Goal: Book appointment/travel/reservation

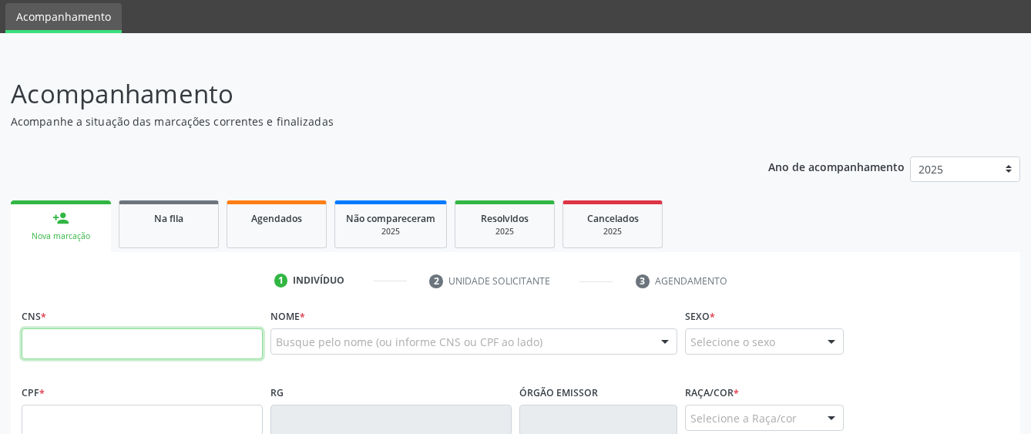
scroll to position [77, 0]
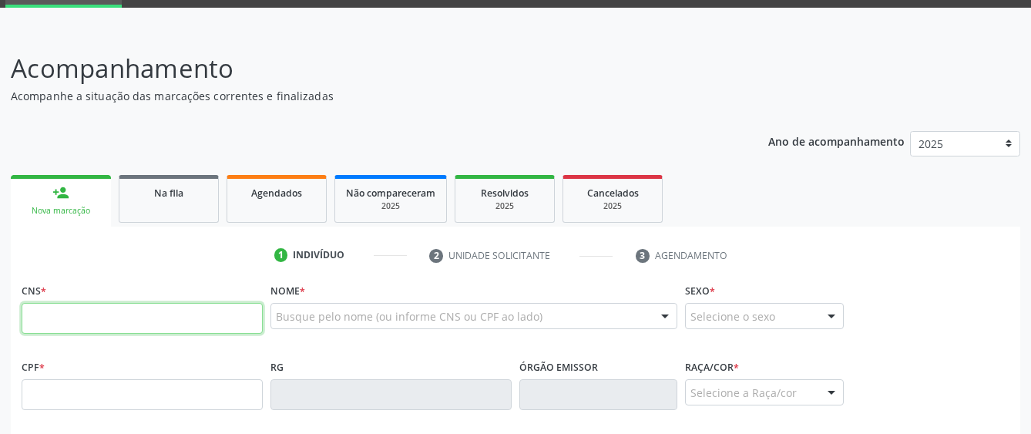
click at [99, 326] on input "text" at bounding box center [142, 318] width 241 height 31
paste input "700 5081 7105 3653"
type input "700 5081 7105 3653"
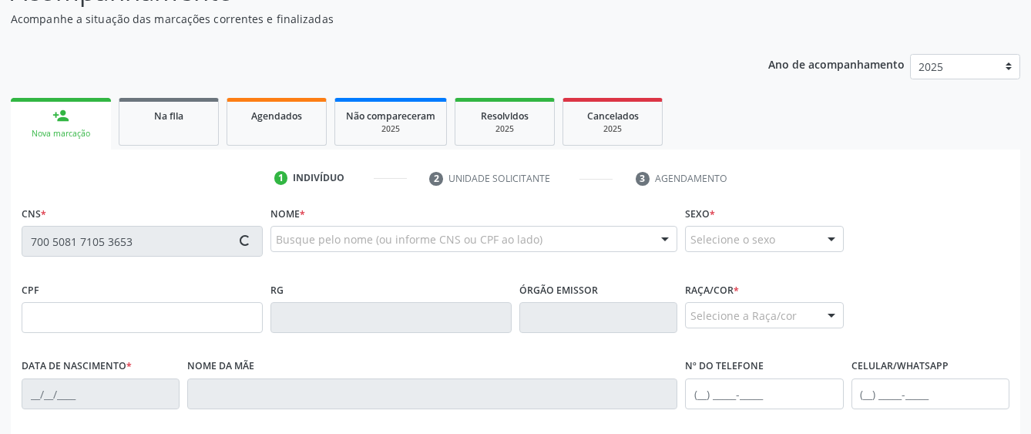
scroll to position [231, 0]
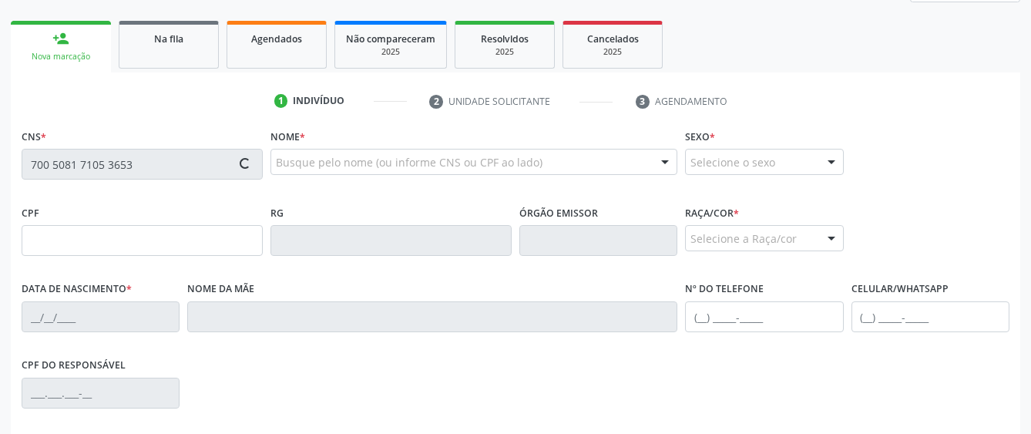
type input "106.416.214-26"
type input "[DATE]"
type input "[PERSON_NAME]"
type input "[PHONE_NUMBER]"
type input "S/N"
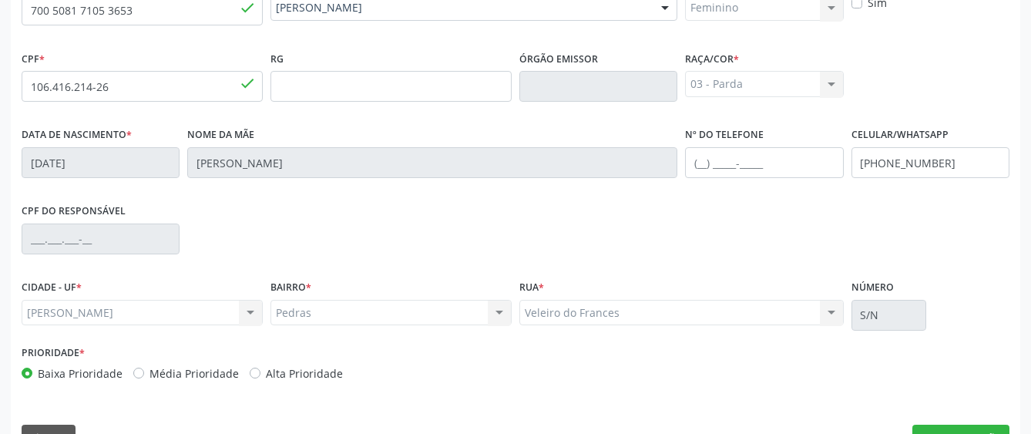
scroll to position [423, 0]
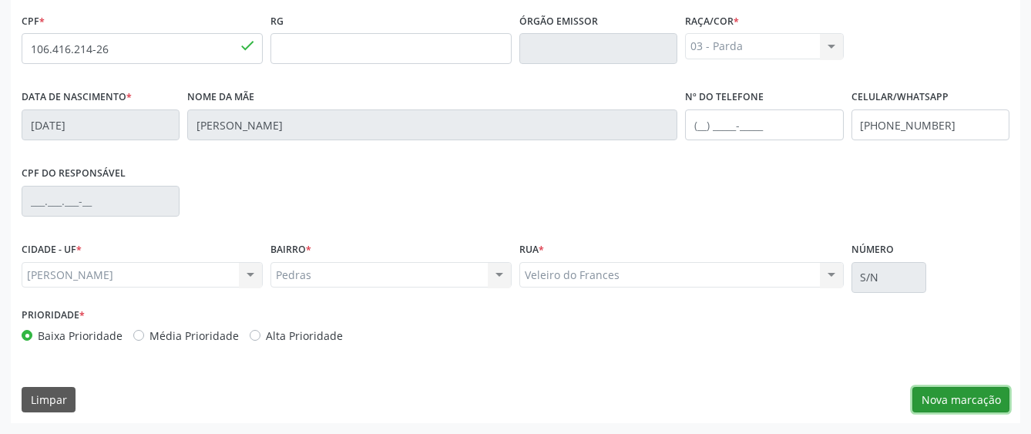
click at [977, 397] on button "Nova marcação" at bounding box center [960, 400] width 97 height 26
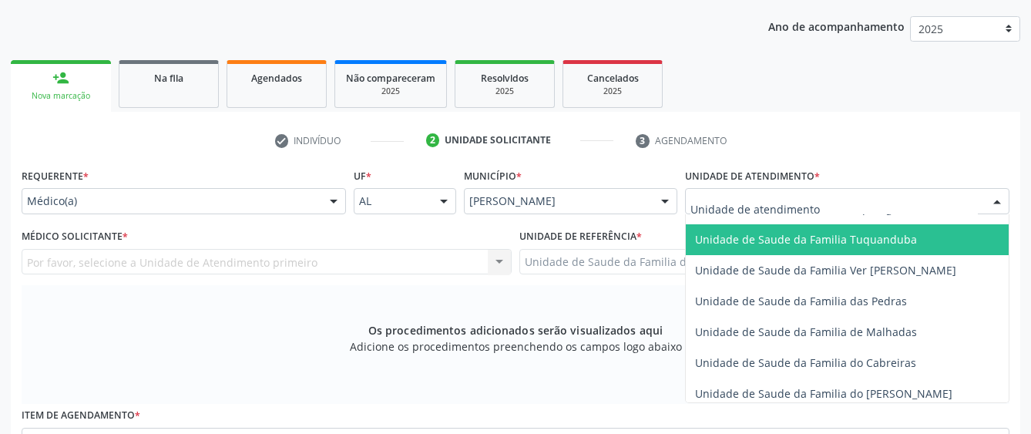
scroll to position [1156, 0]
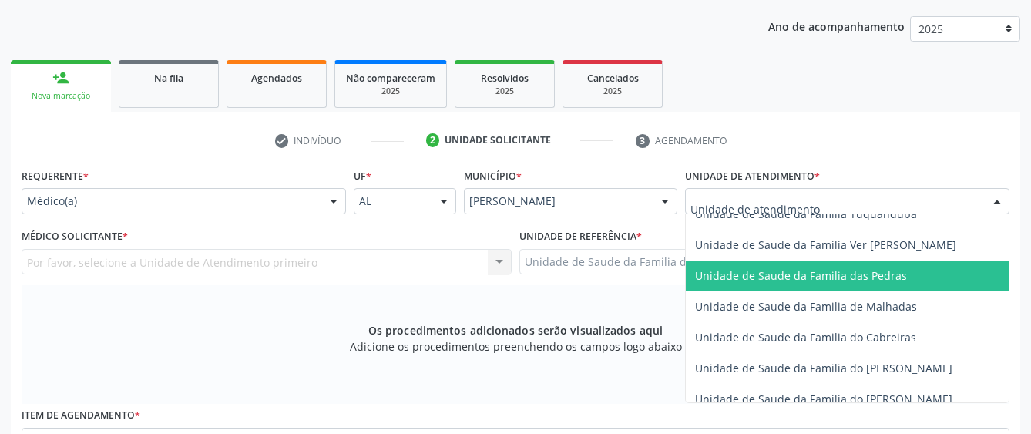
click at [732, 280] on span "Unidade de Saude da Familia das Pedras" at bounding box center [801, 275] width 212 height 15
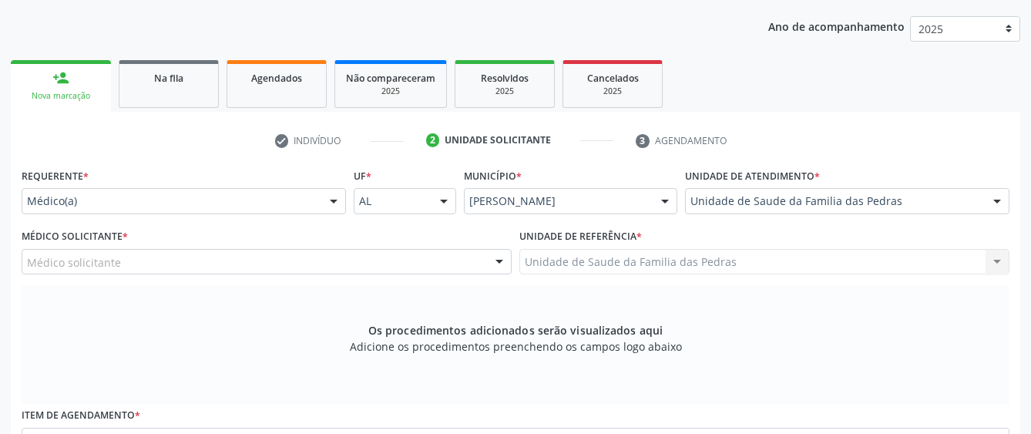
click at [492, 261] on div at bounding box center [499, 263] width 23 height 26
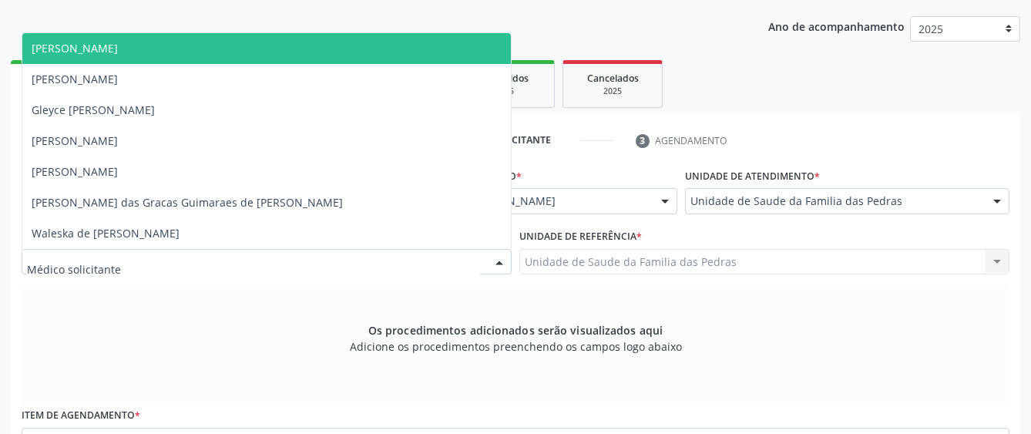
click at [405, 50] on span "[PERSON_NAME]" at bounding box center [266, 48] width 489 height 31
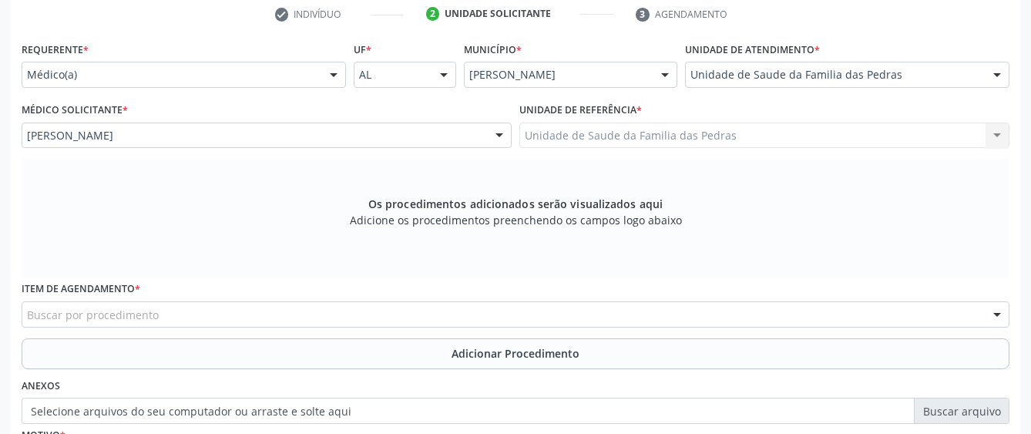
scroll to position [346, 0]
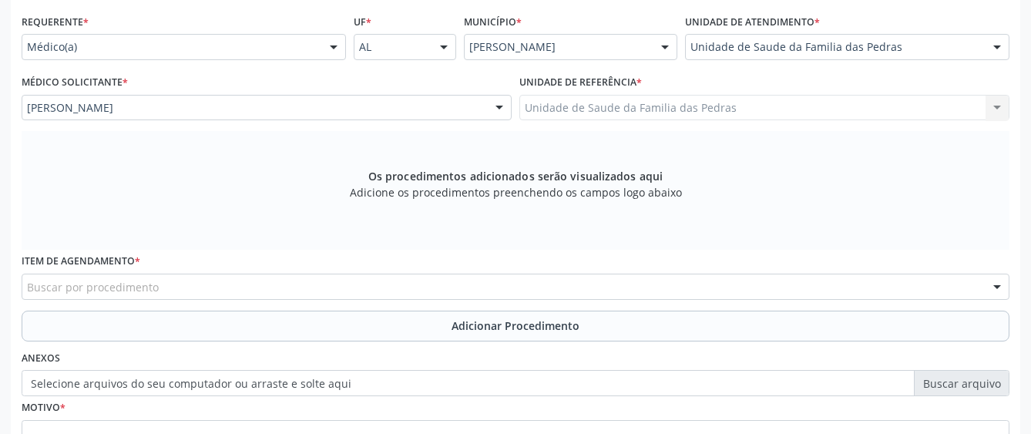
click at [488, 277] on div "Buscar por procedimento" at bounding box center [516, 287] width 988 height 26
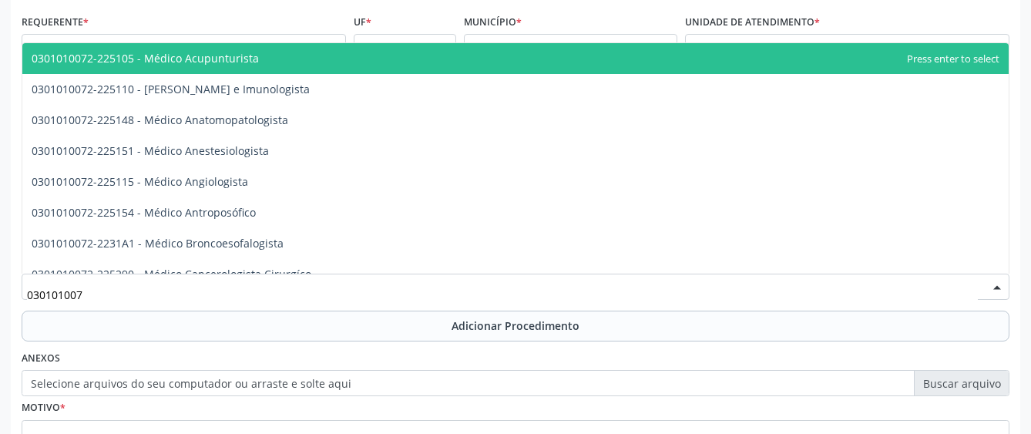
type input "0301010072"
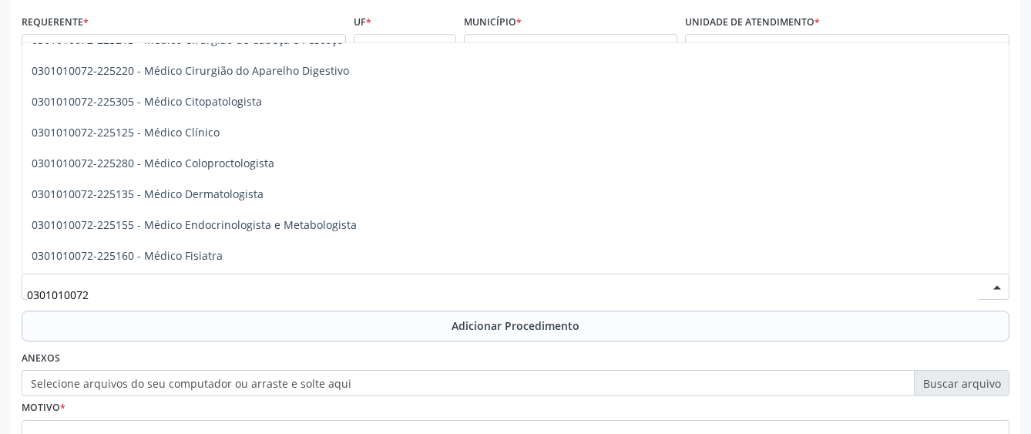
scroll to position [539, 0]
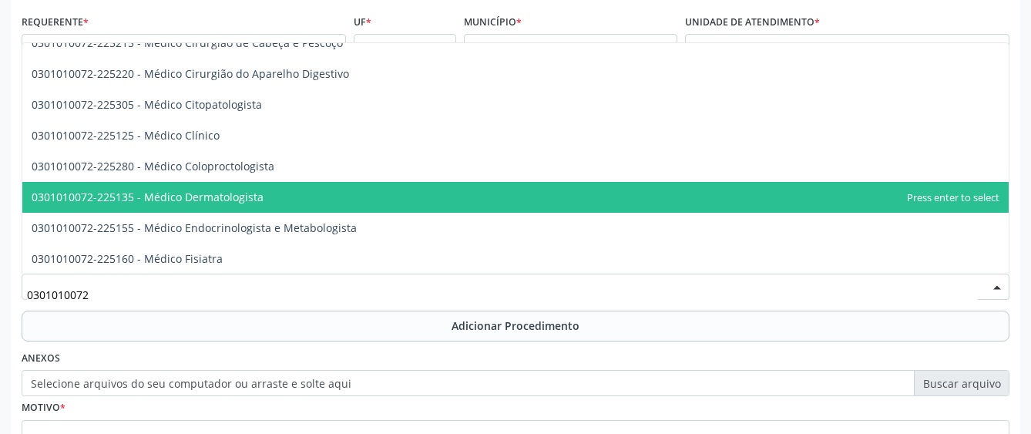
click at [283, 196] on span "0301010072-225135 - Médico Dermatologista" at bounding box center [515, 197] width 986 height 31
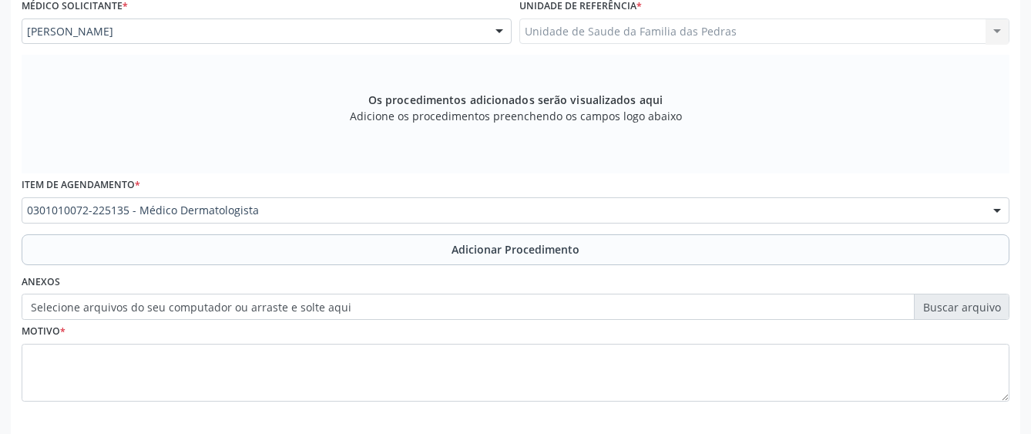
scroll to position [423, 0]
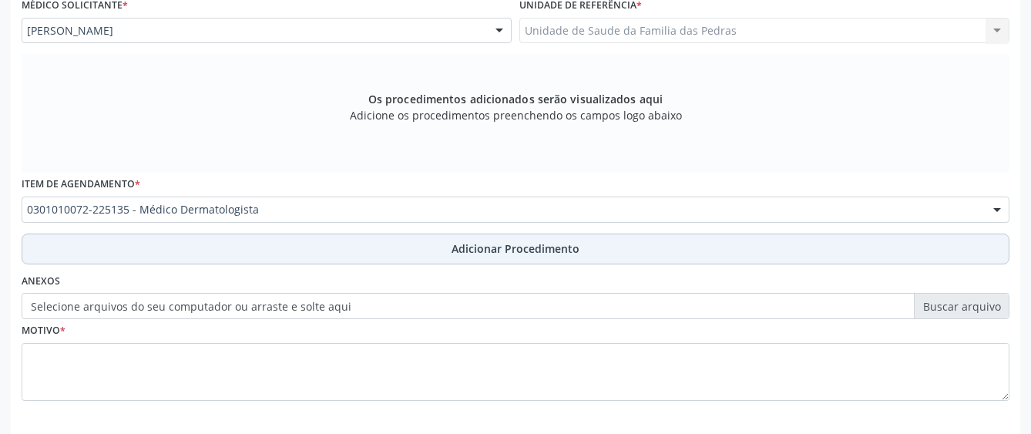
click at [345, 248] on button "Adicionar Procedimento" at bounding box center [516, 248] width 988 height 31
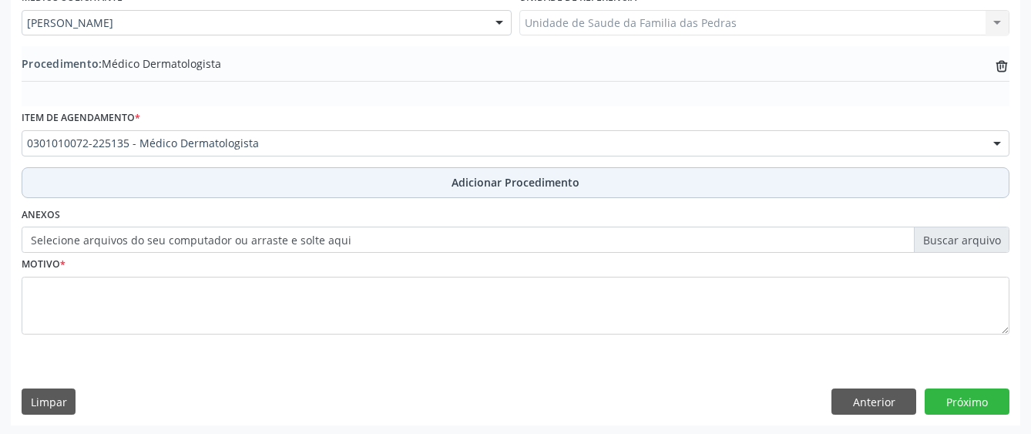
scroll to position [433, 0]
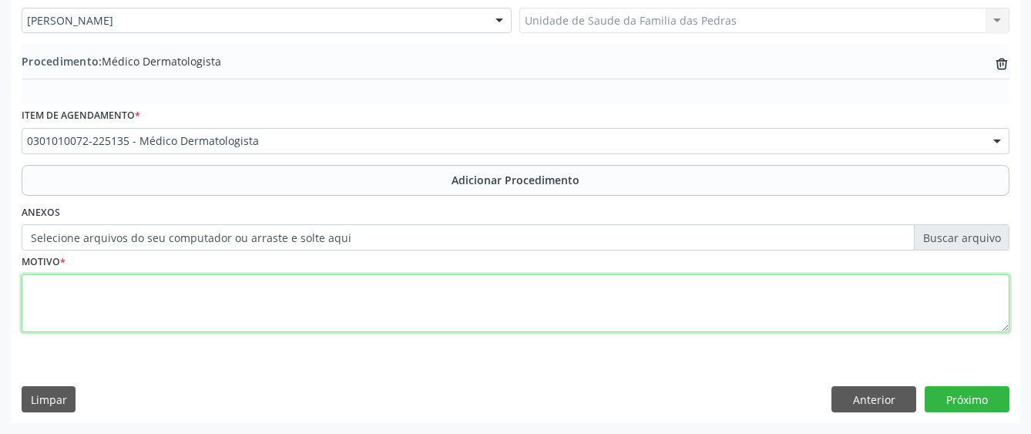
click at [177, 311] on textarea at bounding box center [516, 303] width 988 height 59
type textarea "SEM INFORMAÇÃO"
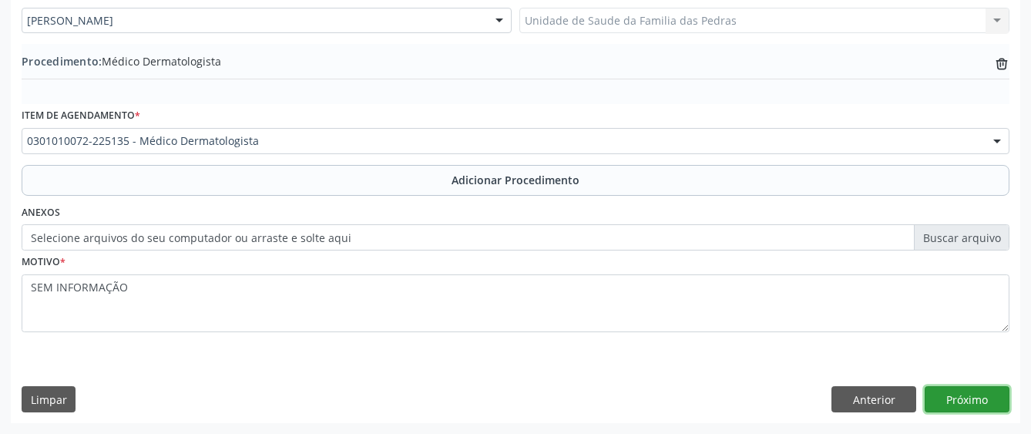
click at [984, 398] on button "Próximo" at bounding box center [967, 399] width 85 height 26
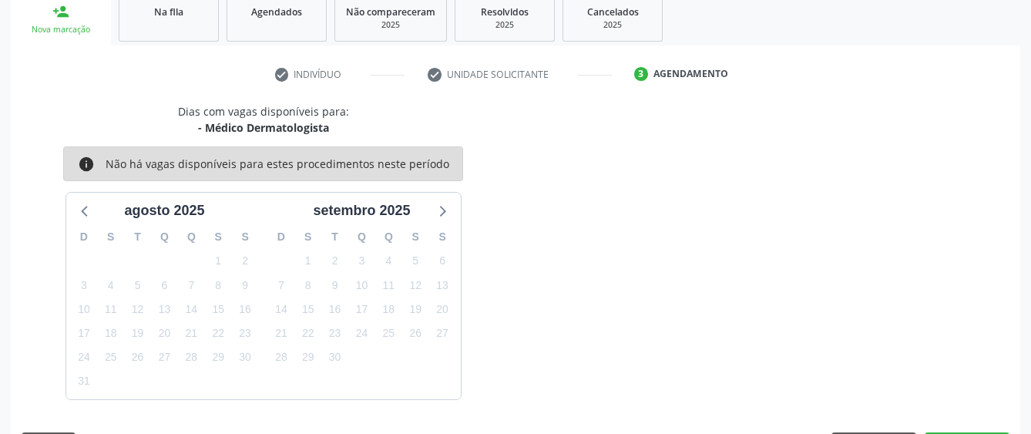
scroll to position [304, 0]
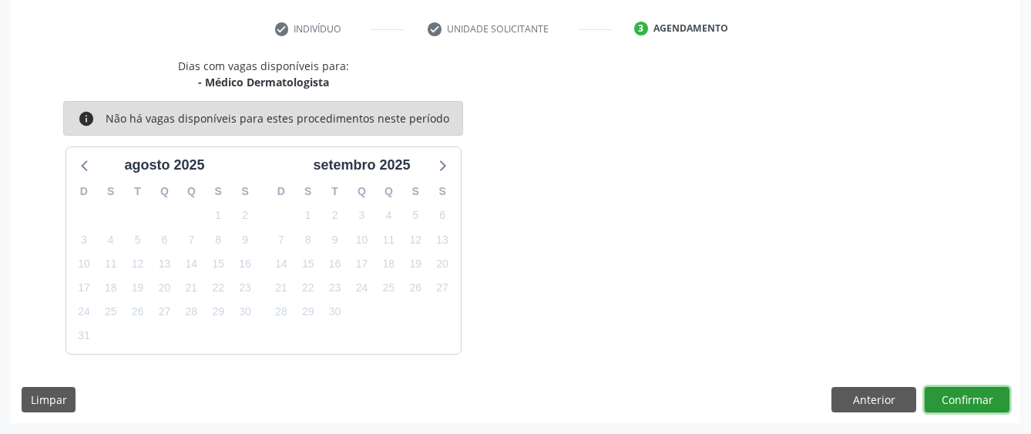
click at [984, 398] on button "Confirmar" at bounding box center [967, 400] width 85 height 26
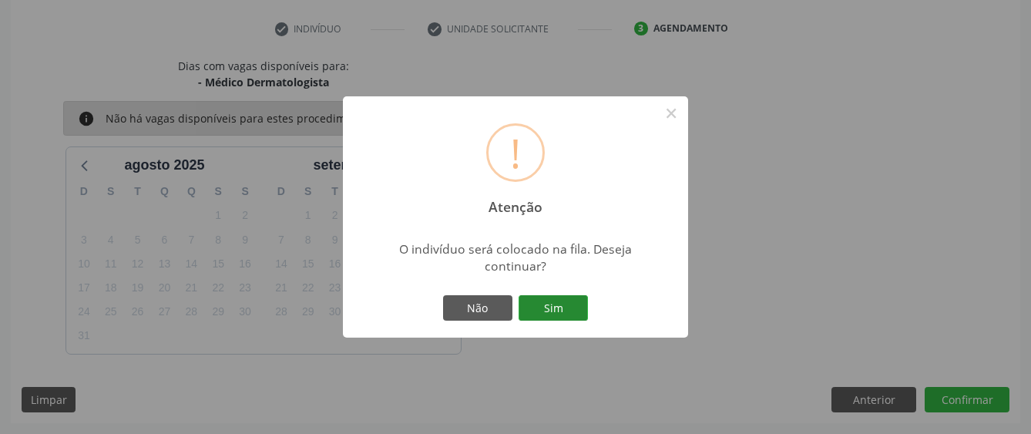
click at [574, 310] on button "Sim" at bounding box center [553, 308] width 69 height 26
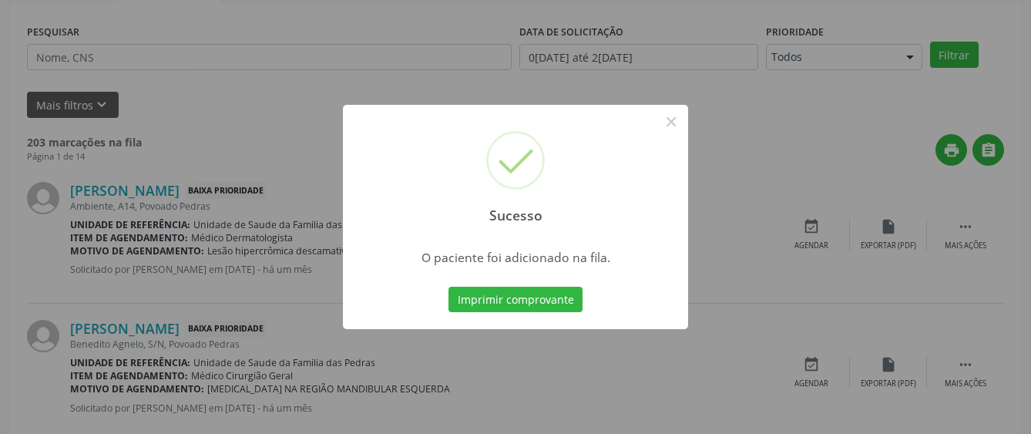
scroll to position [96, 0]
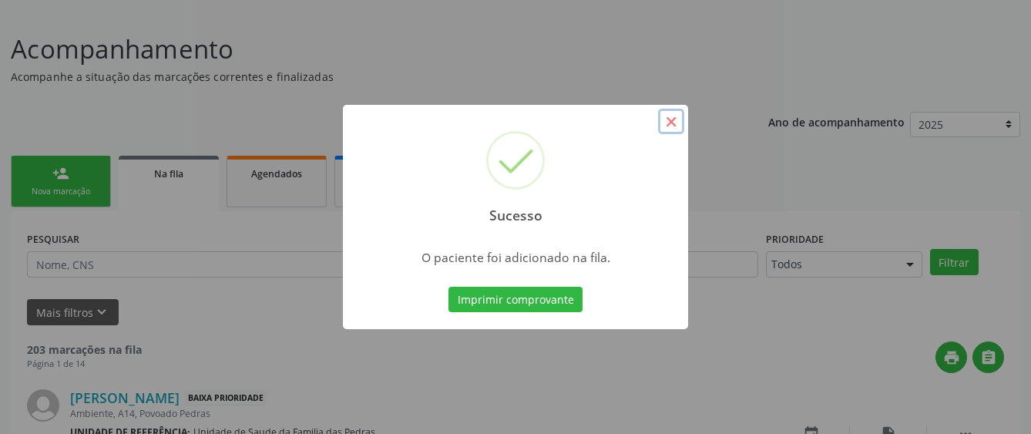
click at [668, 126] on button "×" at bounding box center [671, 122] width 26 height 26
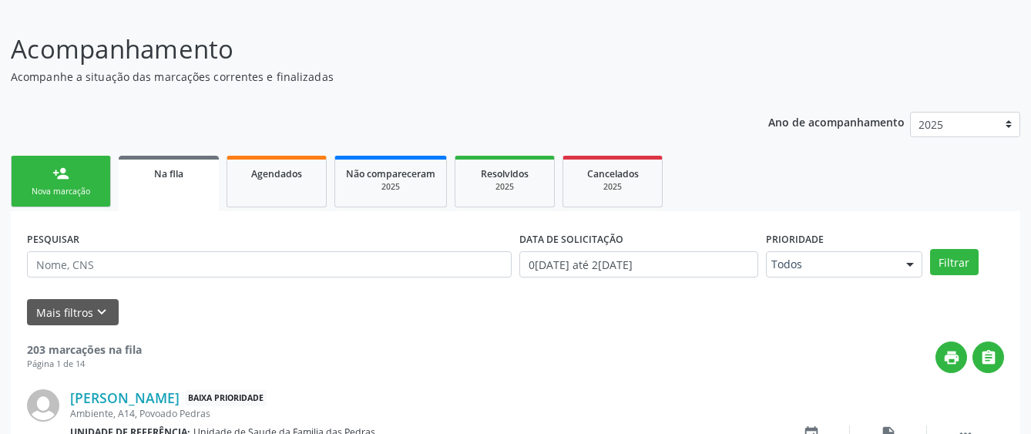
click at [43, 186] on div "Nova marcação" at bounding box center [60, 192] width 77 height 12
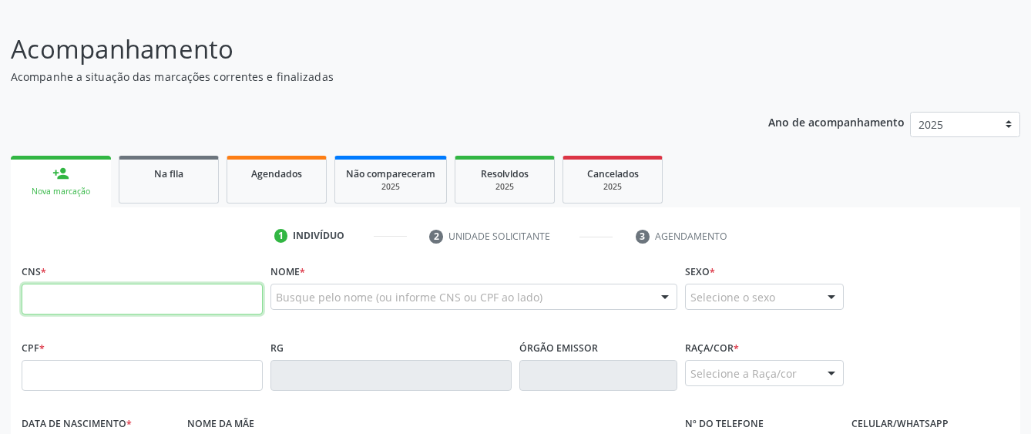
click at [65, 303] on input "text" at bounding box center [142, 299] width 241 height 31
click at [109, 296] on input "text" at bounding box center [142, 299] width 241 height 31
paste input "704 3075 5725 7698"
type input "704 3075 5725 7698"
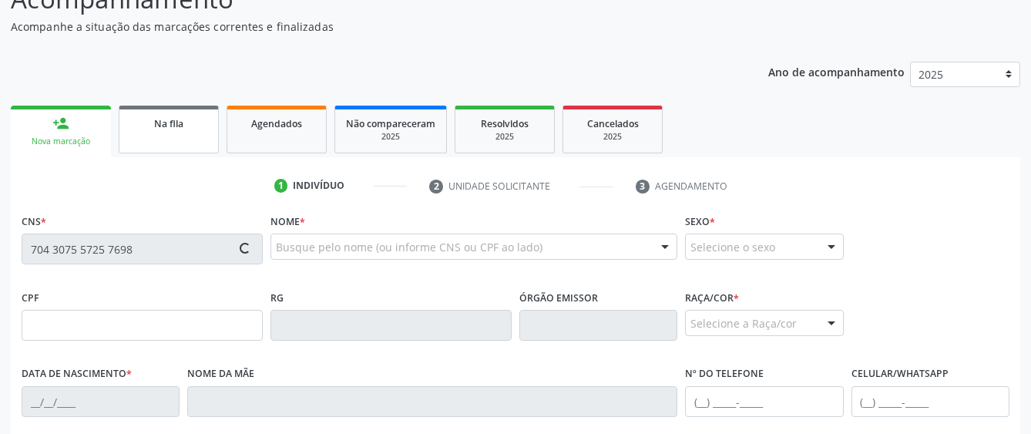
scroll to position [173, 0]
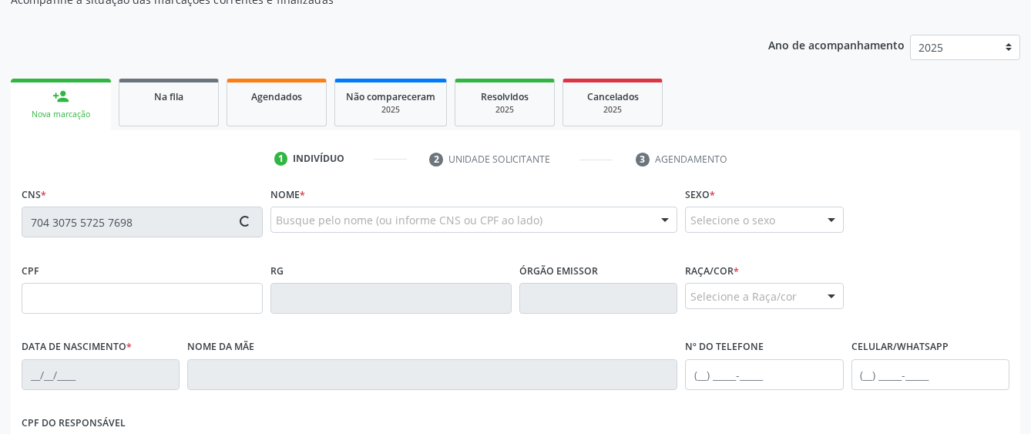
type input "383.872.804-10"
type input "[DATE]"
type input "[PERSON_NAME]"
type input "[PHONE_NUMBER]"
type input "S/N"
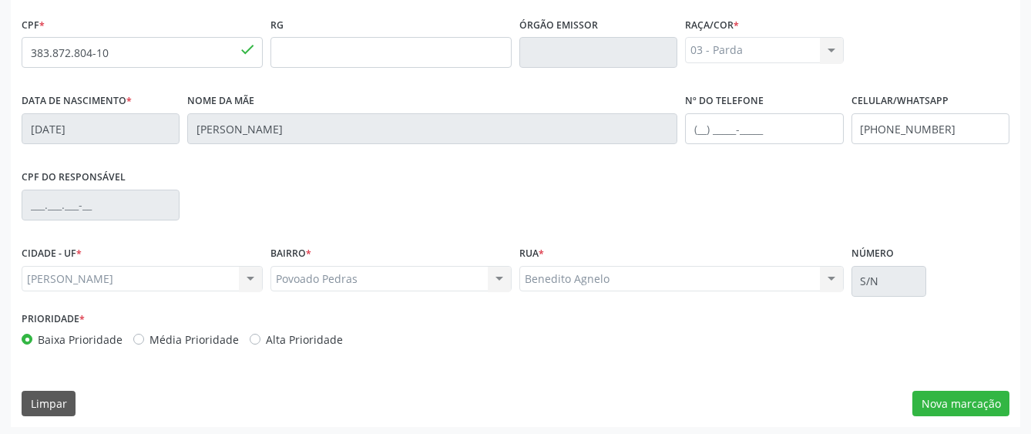
scroll to position [423, 0]
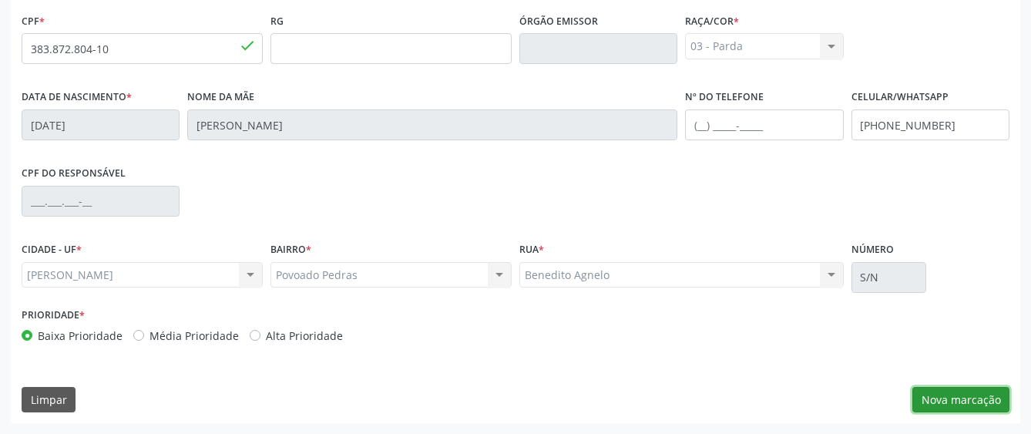
click at [970, 405] on button "Nova marcação" at bounding box center [960, 400] width 97 height 26
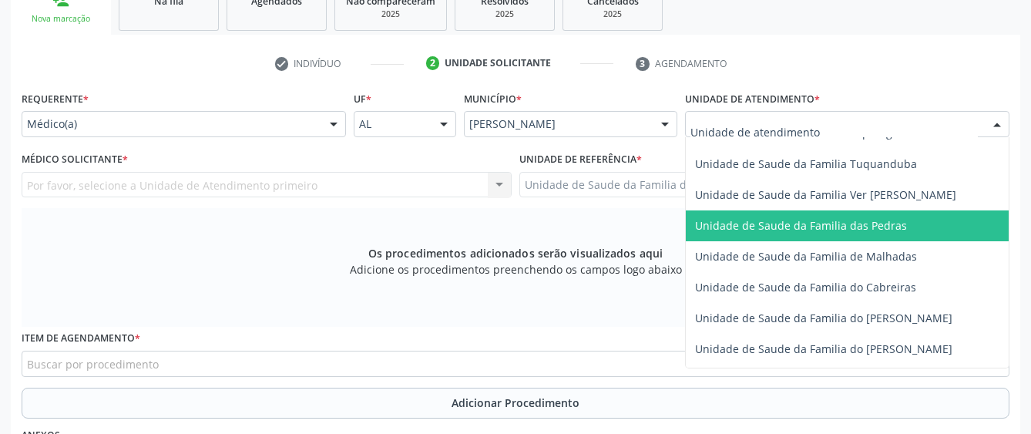
scroll to position [1156, 0]
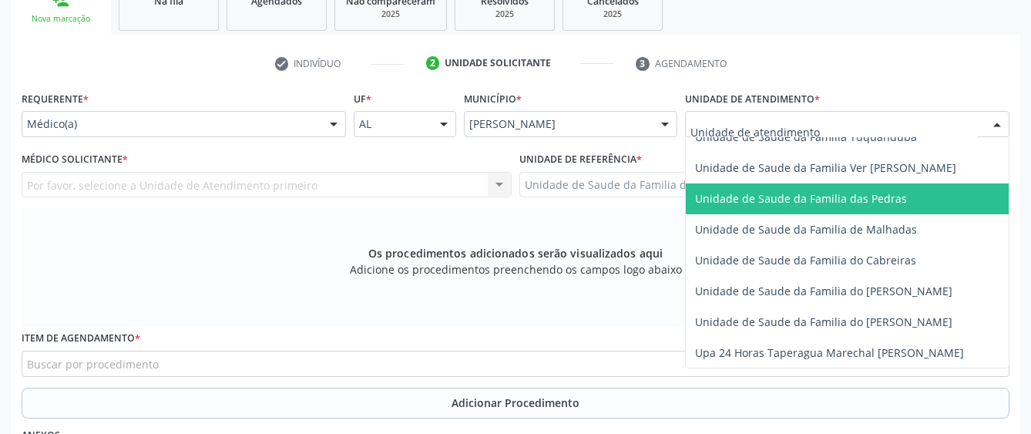
click at [723, 193] on span "Unidade de Saude da Familia das Pedras" at bounding box center [801, 198] width 212 height 15
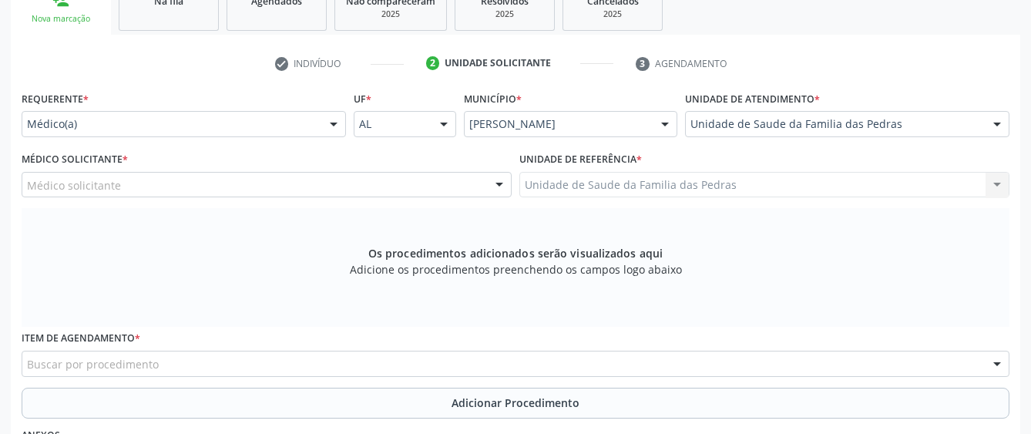
click at [469, 175] on div "Médico solicitante" at bounding box center [267, 185] width 490 height 26
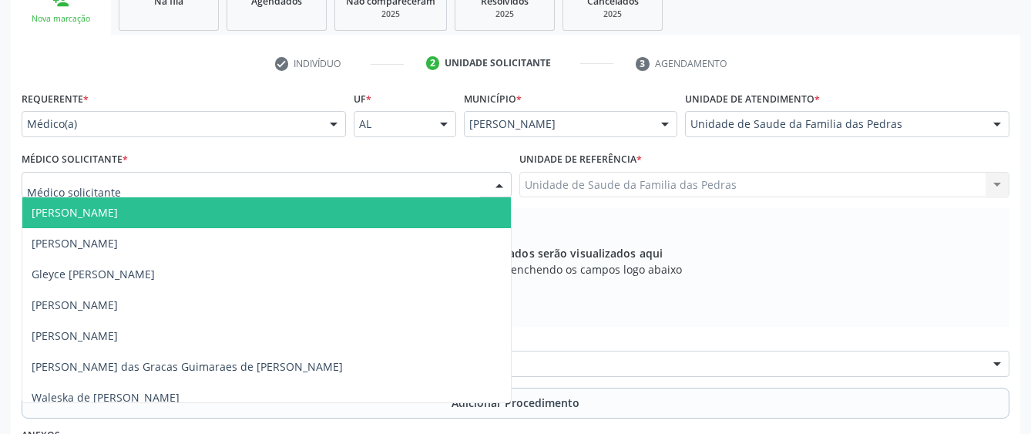
click at [403, 213] on span "[PERSON_NAME]" at bounding box center [266, 212] width 489 height 31
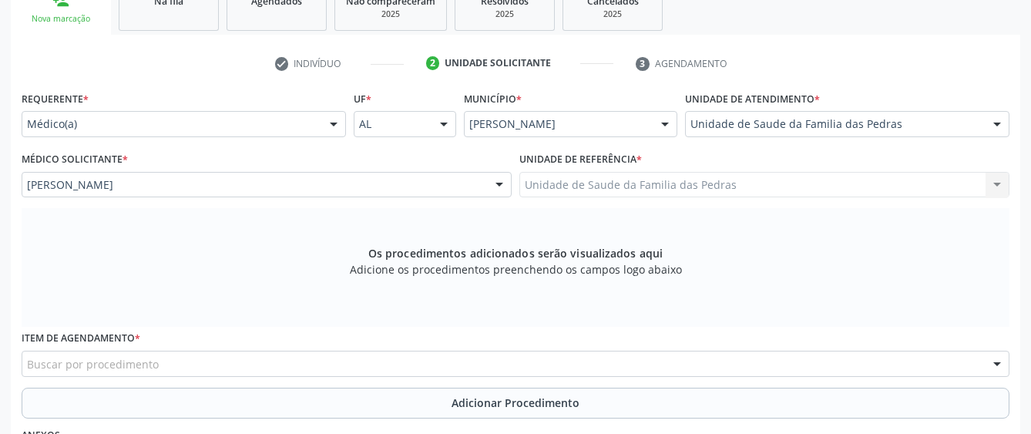
scroll to position [423, 0]
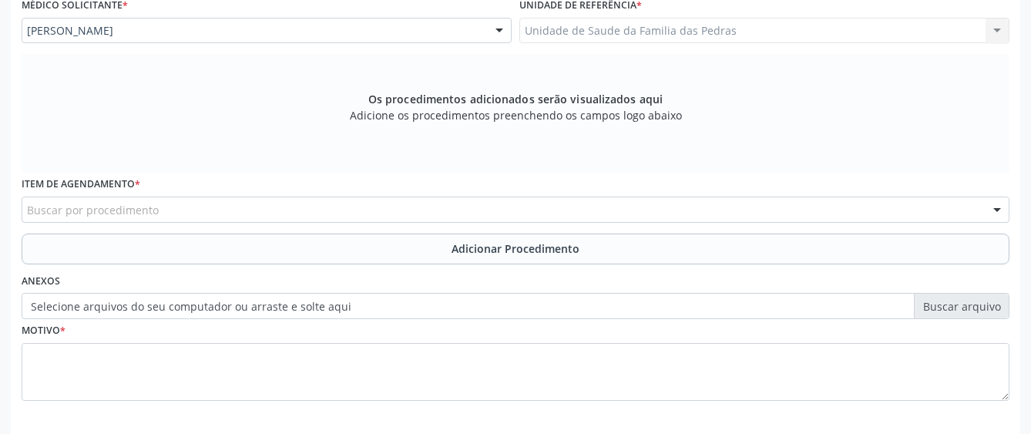
click at [485, 215] on div "Buscar por procedimento" at bounding box center [516, 209] width 988 height 26
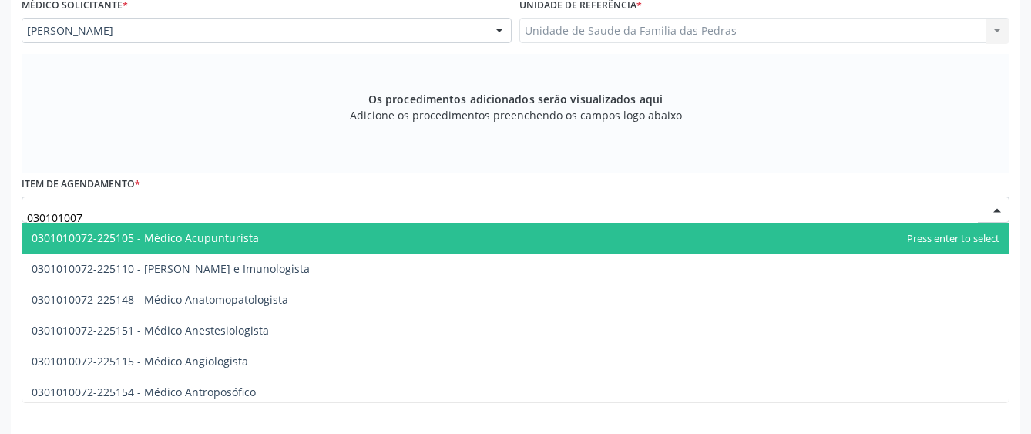
type input "0301010072"
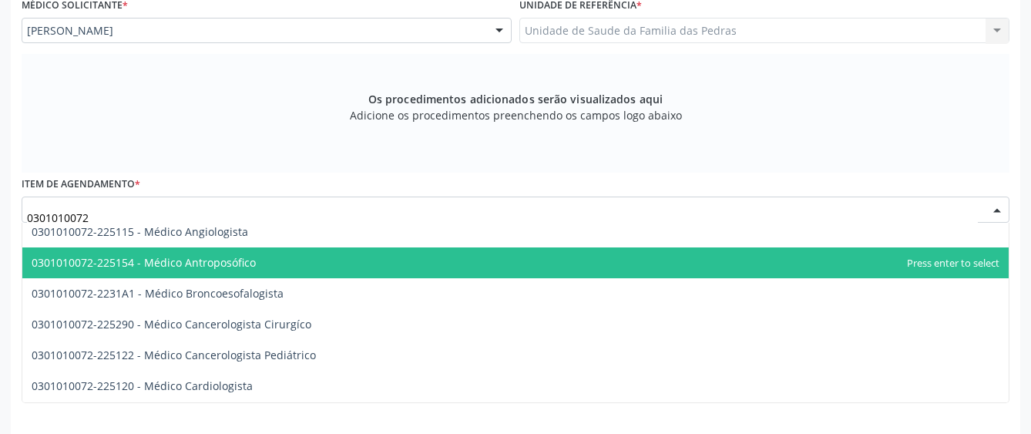
scroll to position [154, 0]
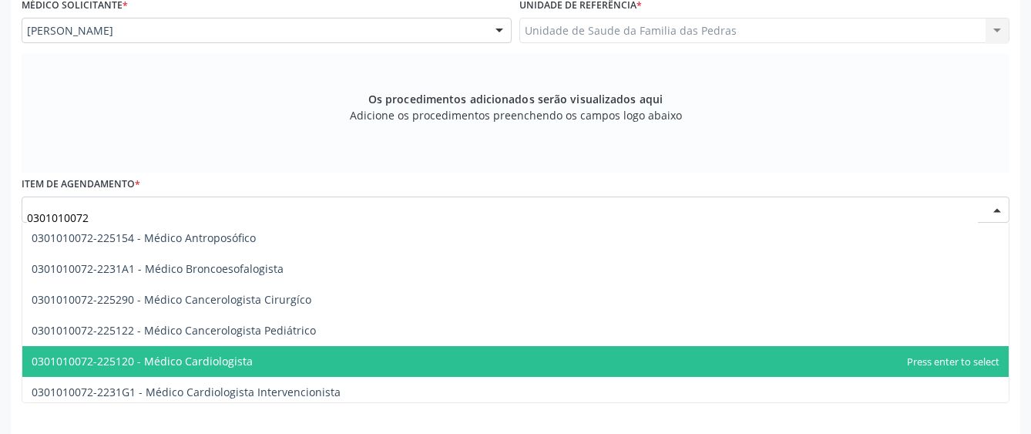
click at [355, 358] on span "0301010072-225120 - Médico Cardiologista" at bounding box center [515, 361] width 986 height 31
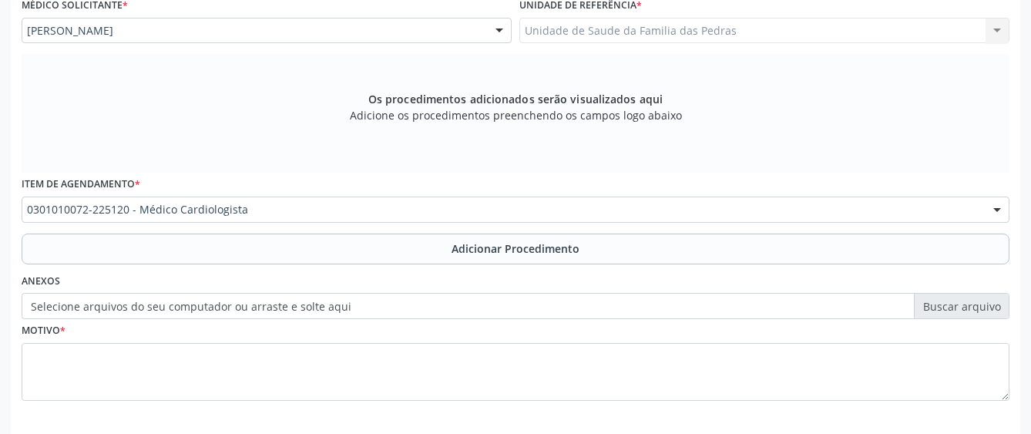
scroll to position [492, 0]
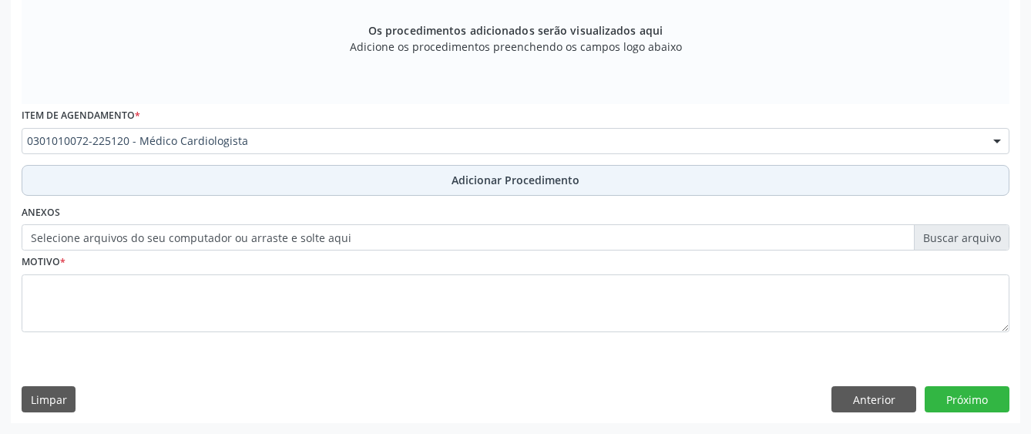
click at [330, 183] on button "Adicionar Procedimento" at bounding box center [516, 180] width 988 height 31
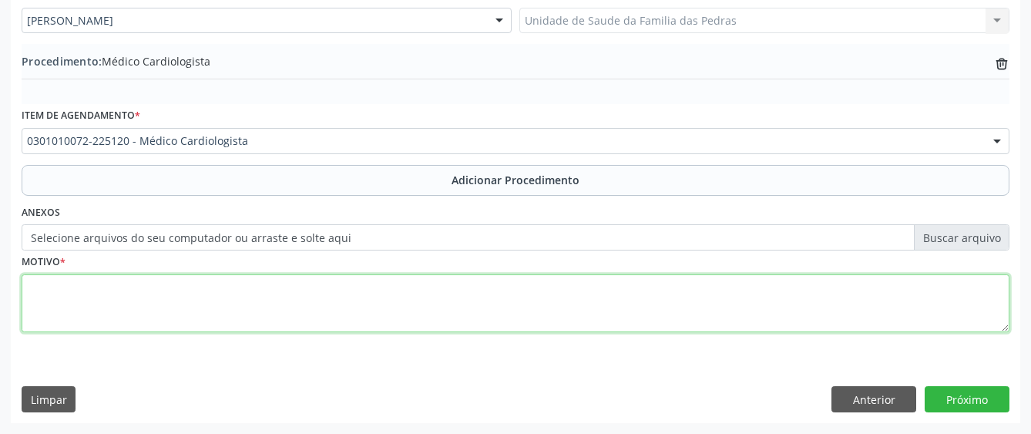
click at [314, 313] on textarea at bounding box center [516, 303] width 988 height 59
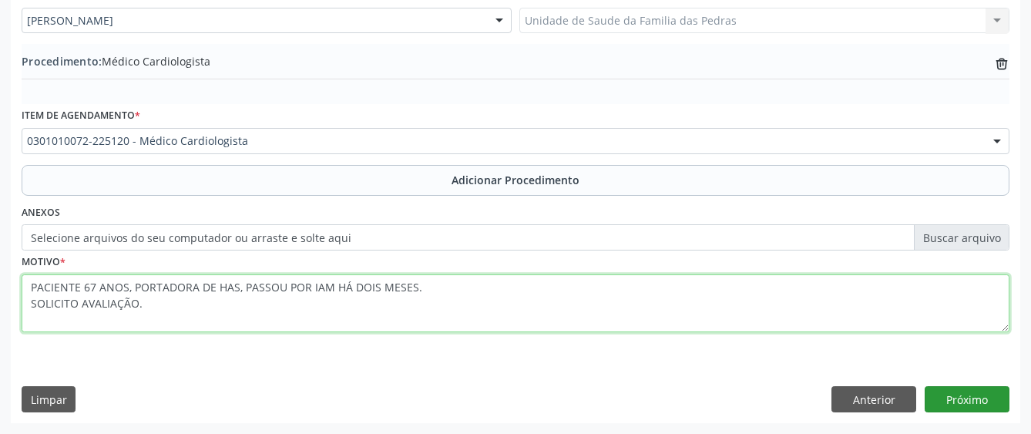
type textarea "PACIENTE 67 ANOS, PORTADORA DE HAS, PASSOU POR IAM HÁ DOIS MESES. SOLICITO AVAL…"
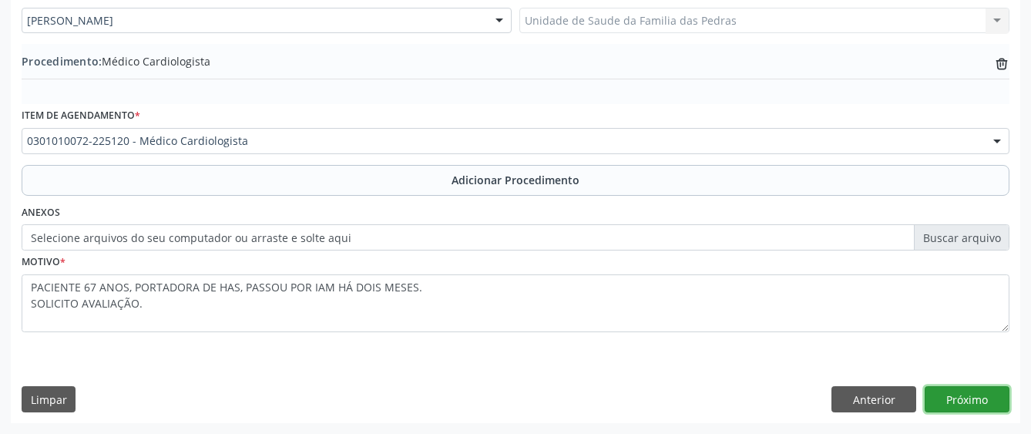
click at [947, 403] on button "Próximo" at bounding box center [967, 399] width 85 height 26
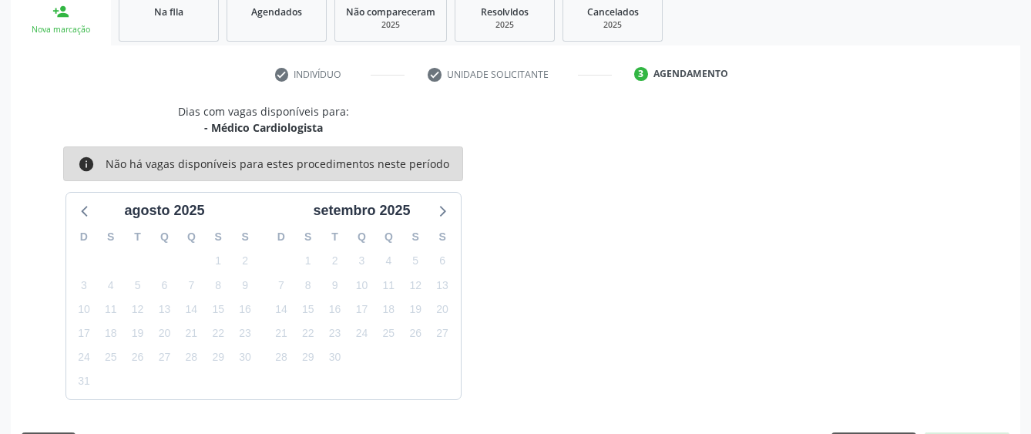
scroll to position [304, 0]
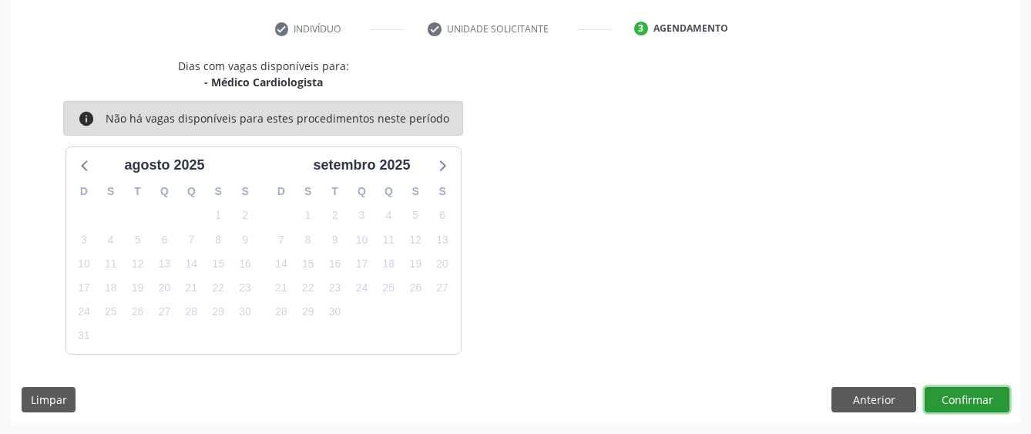
click at [978, 396] on button "Confirmar" at bounding box center [967, 400] width 85 height 26
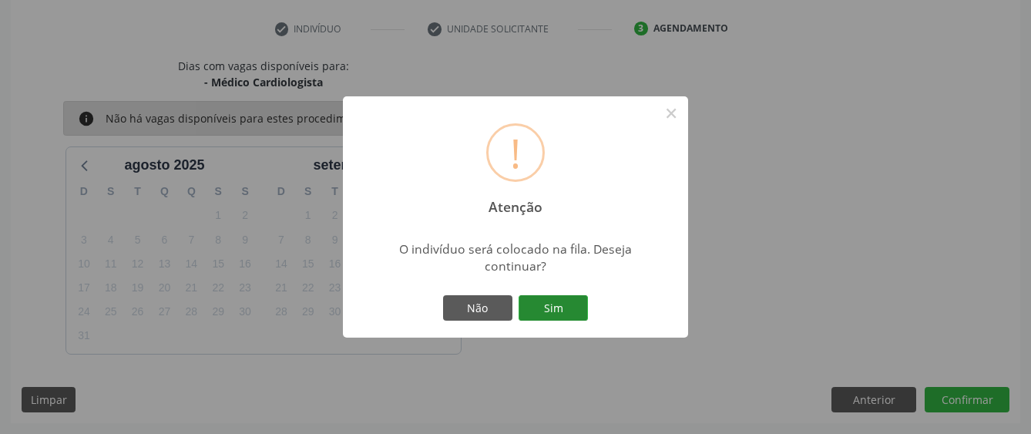
click at [569, 319] on button "Sim" at bounding box center [553, 308] width 69 height 26
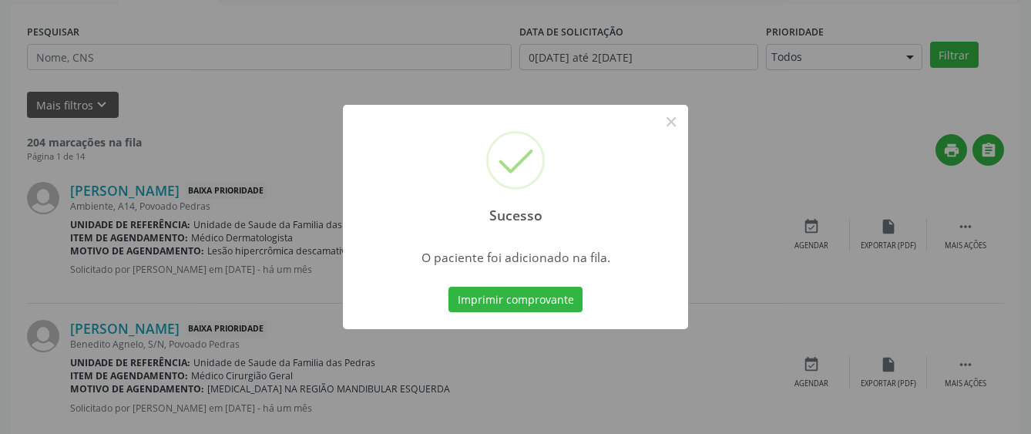
scroll to position [96, 0]
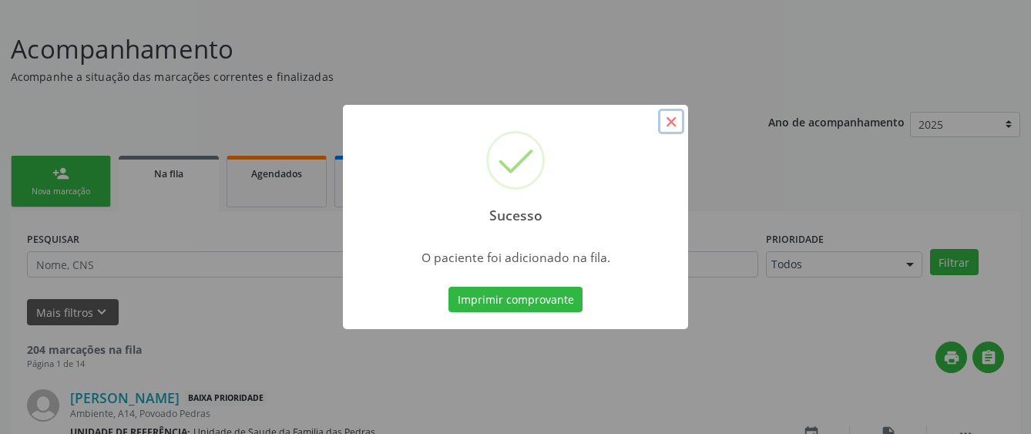
click at [670, 123] on button "×" at bounding box center [671, 122] width 26 height 26
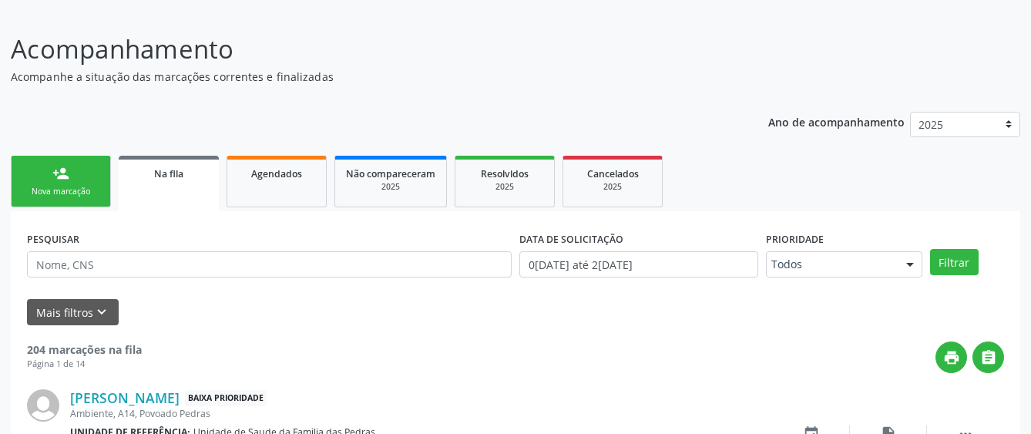
click at [80, 189] on div "Nova marcação" at bounding box center [60, 192] width 77 height 12
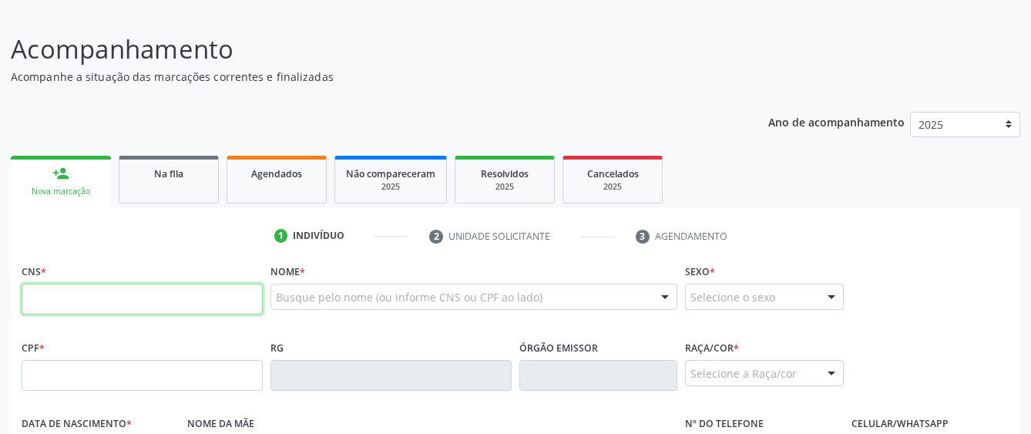
click at [58, 298] on input "text" at bounding box center [142, 299] width 241 height 31
paste input "705 6014 8822 9813"
type input "705 6014 8822 9813"
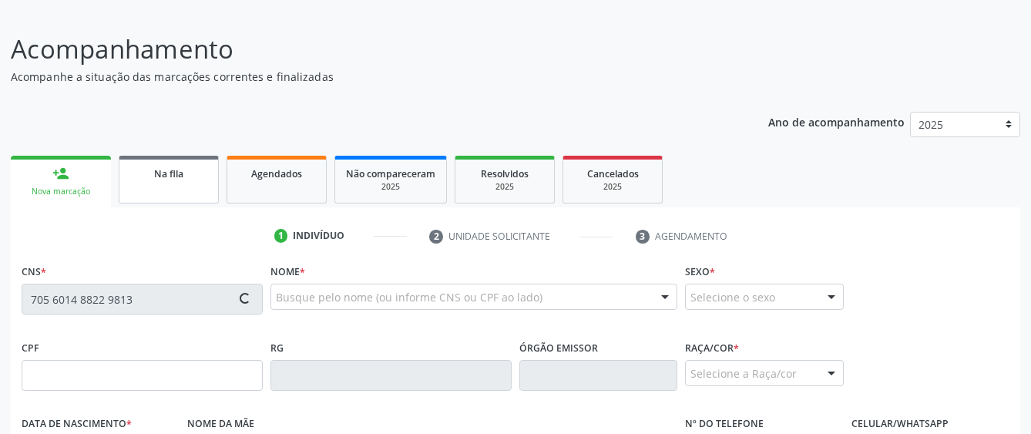
type input "165.682.584-82"
type input "[DATE]"
type input "[PERSON_NAME]"
type input "[PHONE_NUMBER]"
type input "S/N"
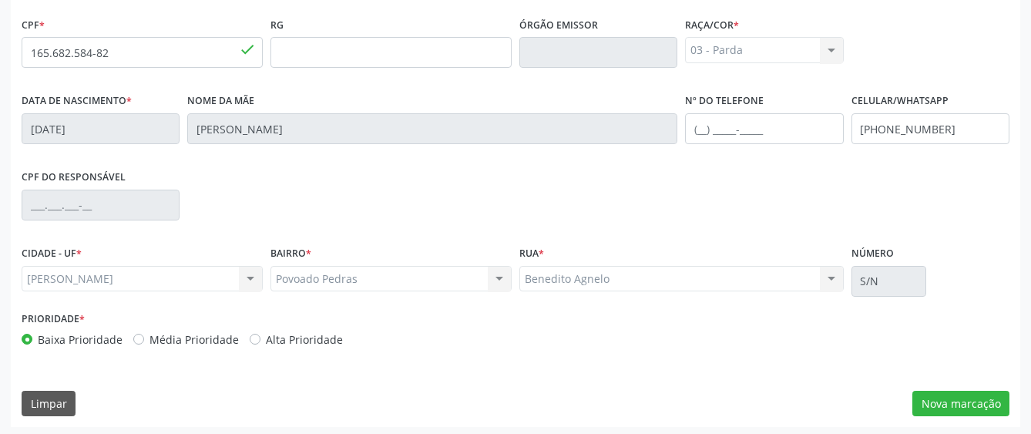
scroll to position [423, 0]
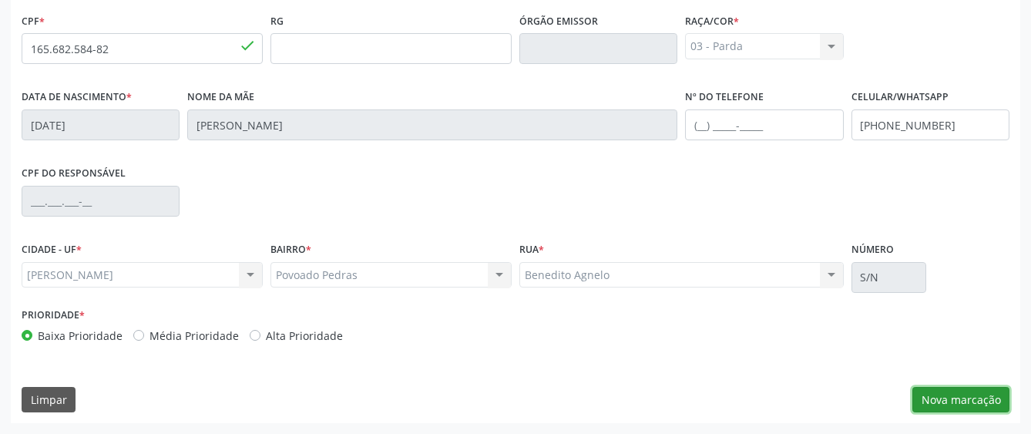
click at [924, 401] on button "Nova marcação" at bounding box center [960, 400] width 97 height 26
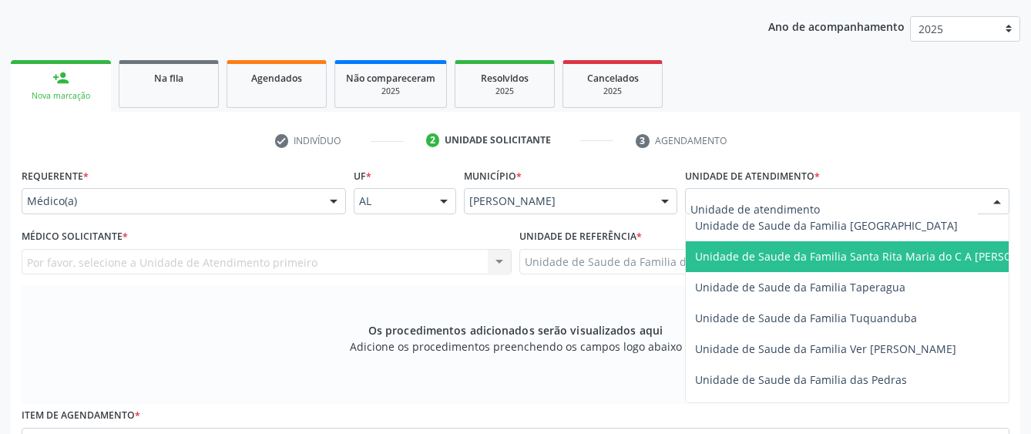
scroll to position [1079, 0]
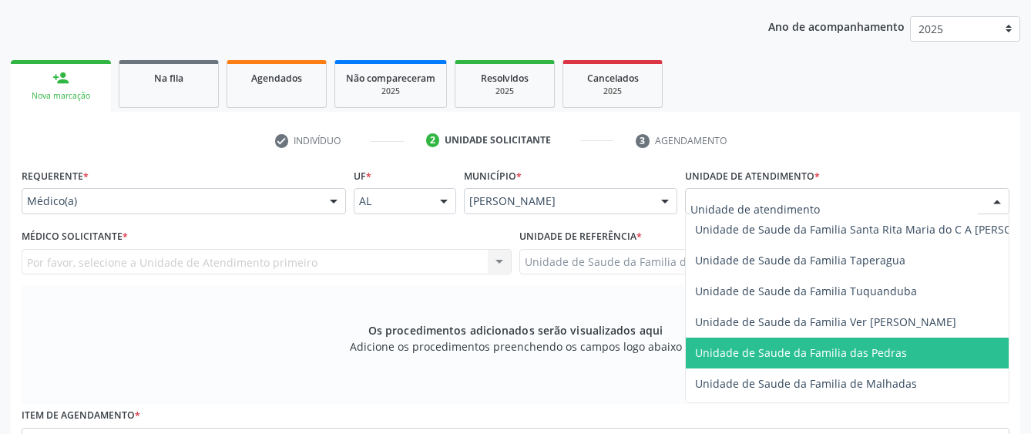
click at [743, 352] on span "Unidade de Saude da Familia das Pedras" at bounding box center [801, 352] width 212 height 15
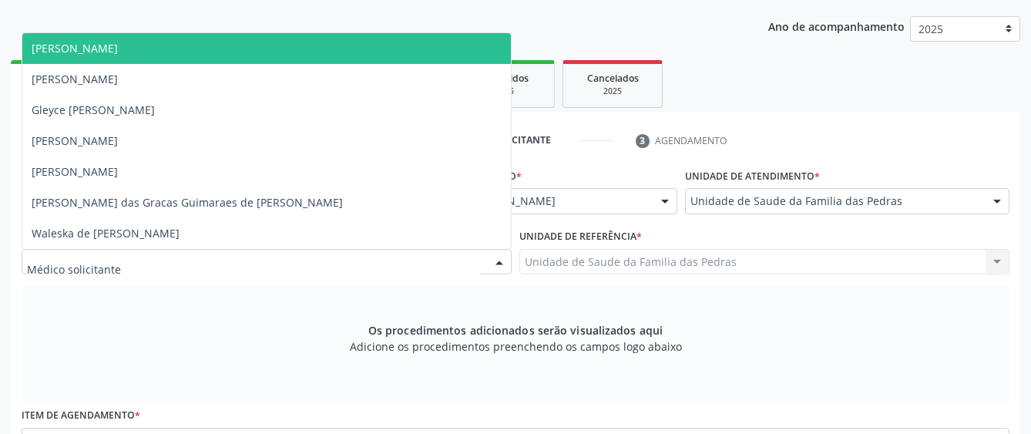
click at [459, 257] on div at bounding box center [267, 262] width 490 height 26
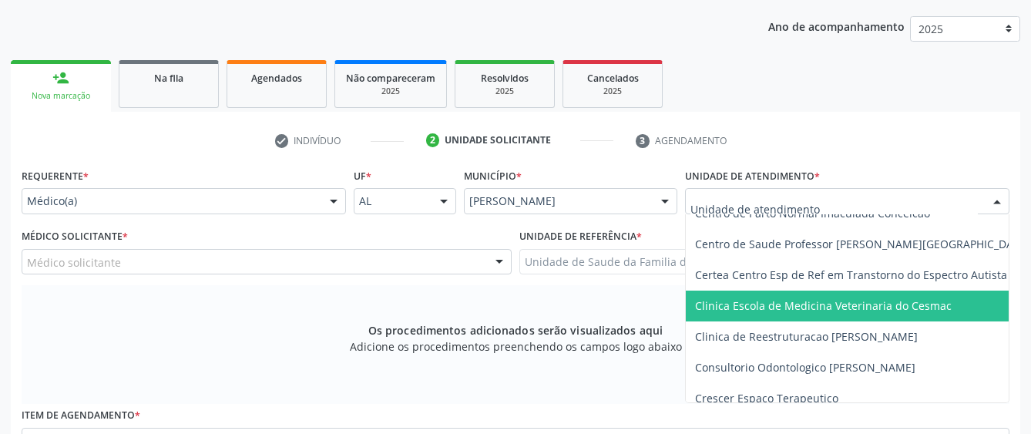
scroll to position [231, 0]
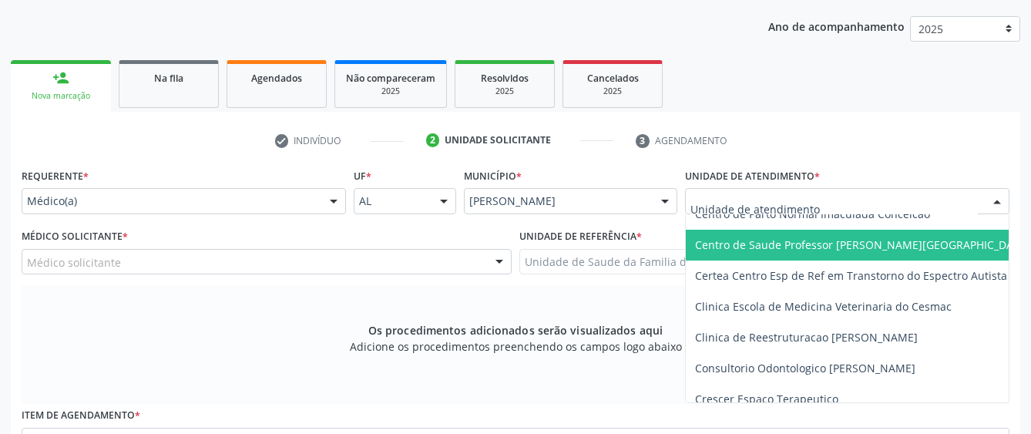
click at [806, 238] on span "Centro de Saude Professor [PERSON_NAME][GEOGRAPHIC_DATA]" at bounding box center [862, 244] width 335 height 15
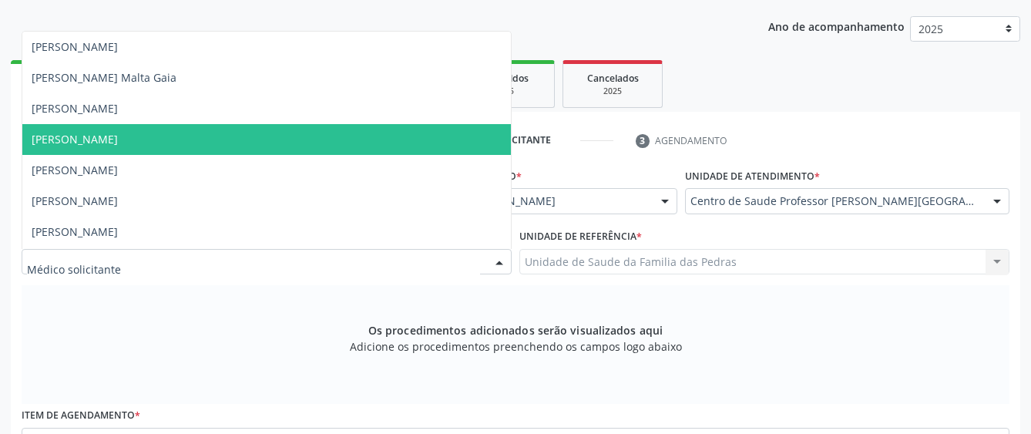
click at [360, 259] on div at bounding box center [267, 262] width 490 height 26
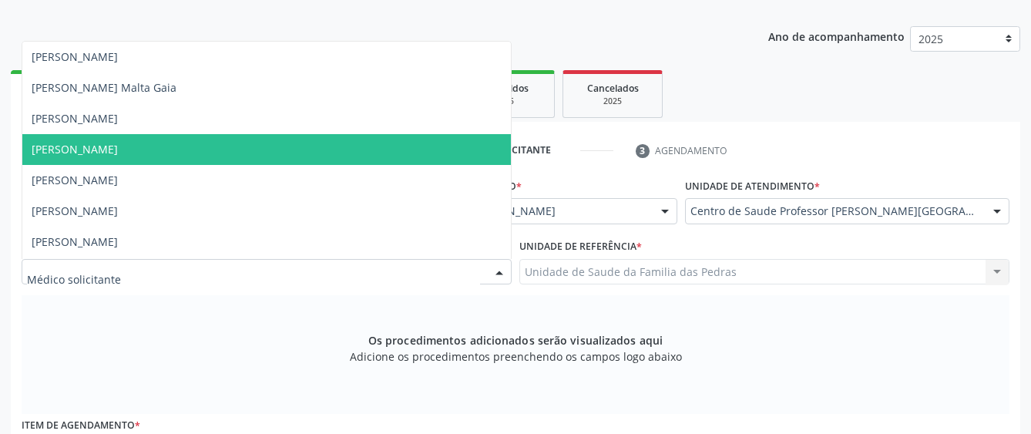
scroll to position [170, 0]
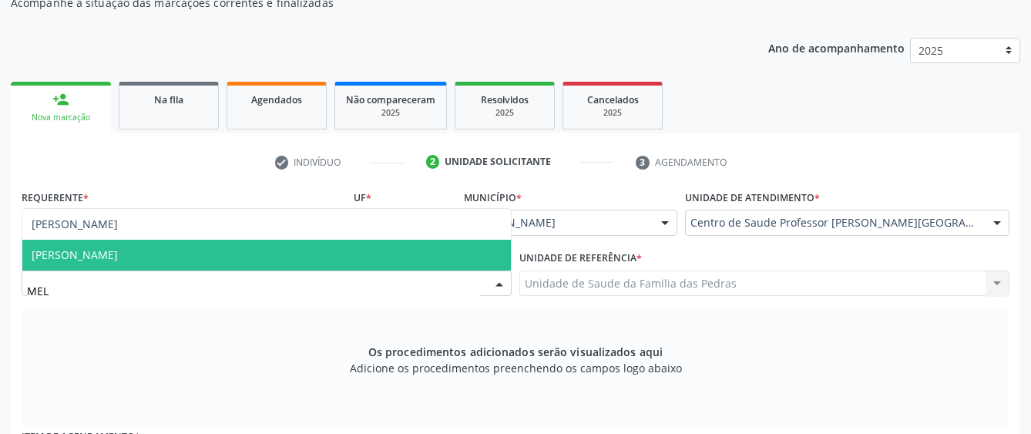
type input "MELA"
click at [118, 257] on span "[PERSON_NAME]" at bounding box center [75, 254] width 86 height 15
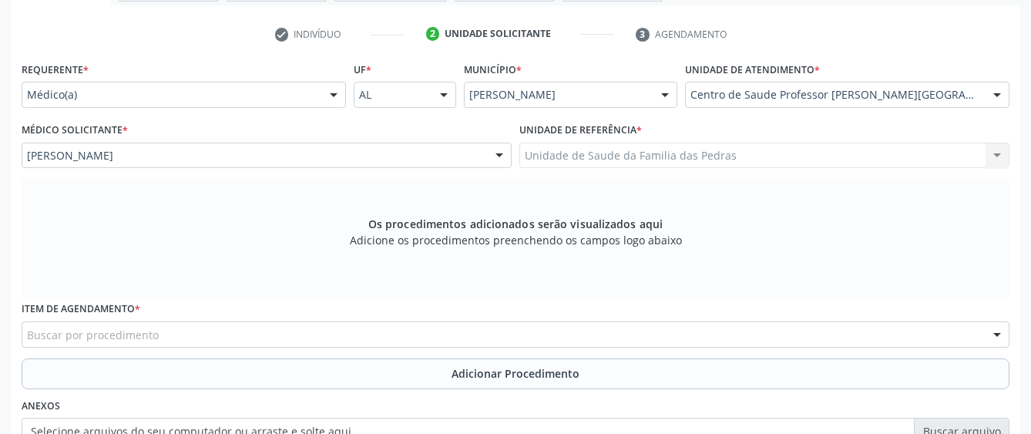
scroll to position [324, 0]
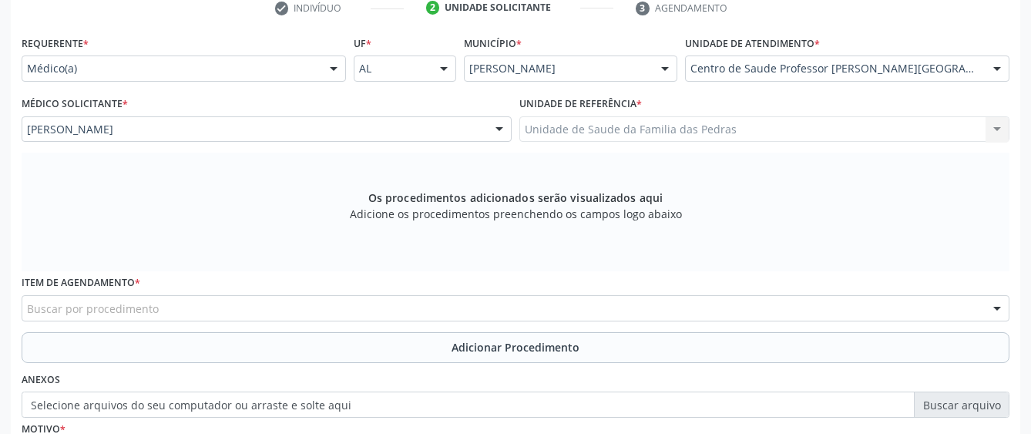
click at [401, 315] on div "Buscar por procedimento" at bounding box center [516, 308] width 988 height 26
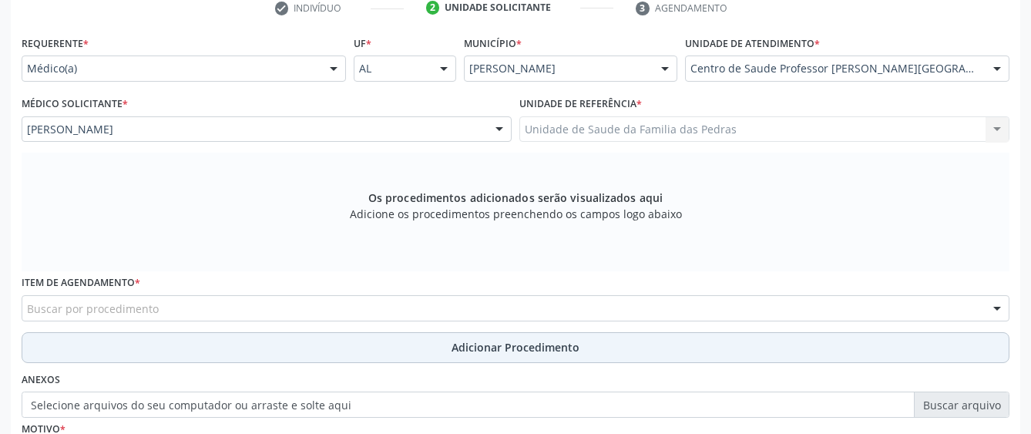
click at [406, 347] on button "Adicionar Procedimento" at bounding box center [516, 347] width 988 height 31
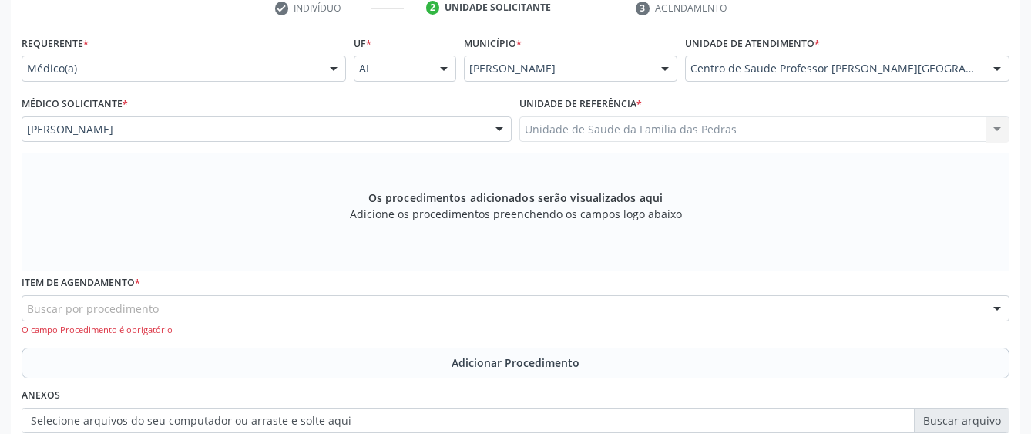
click at [395, 307] on div "Buscar por procedimento" at bounding box center [516, 308] width 988 height 26
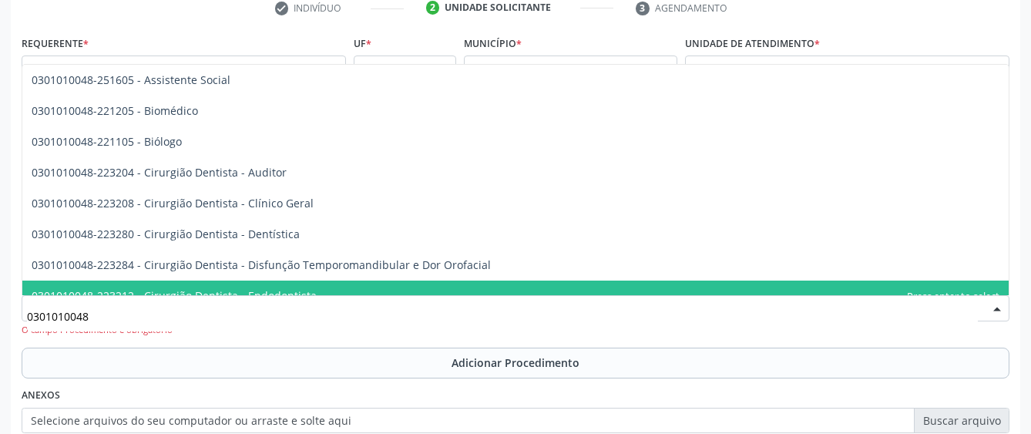
scroll to position [401, 0]
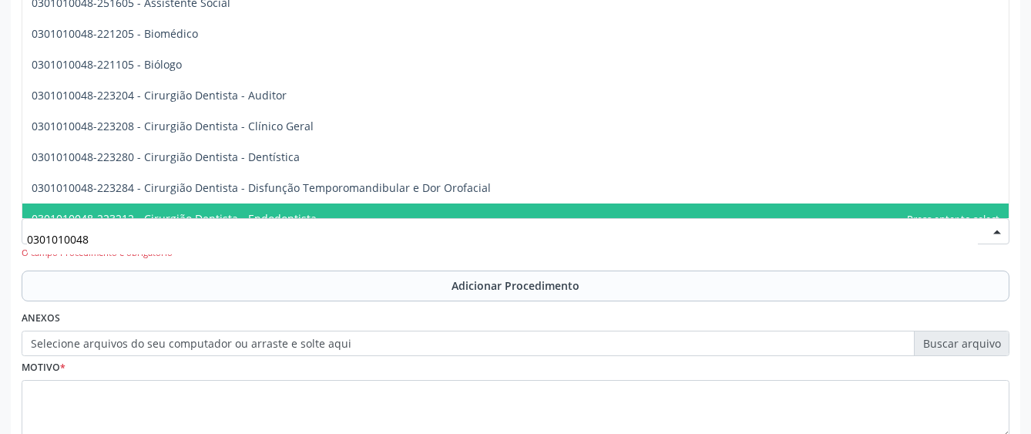
click at [224, 234] on input "0301010048" at bounding box center [502, 238] width 951 height 31
click at [224, 204] on span "0301010048-223212 - Cirurgião Dentista - Endodontista" at bounding box center [515, 218] width 986 height 31
type input "0301010048"
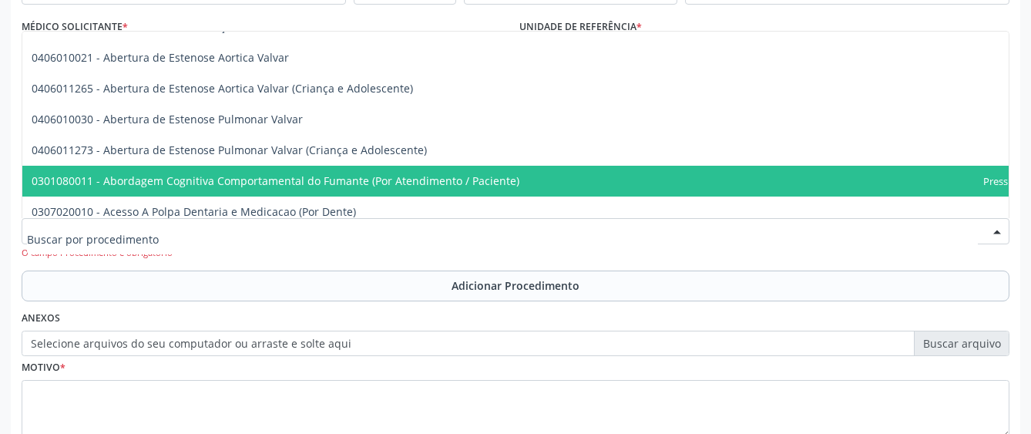
scroll to position [154, 0]
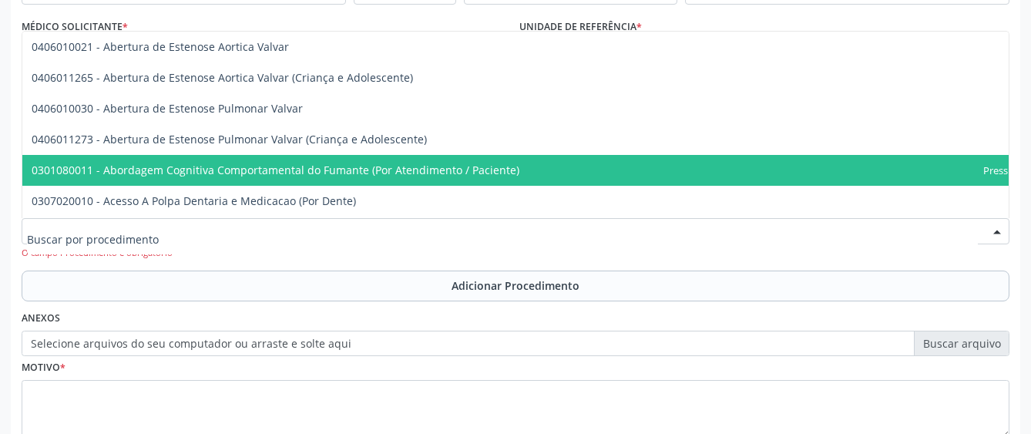
click at [293, 177] on span "0301080011 - Abordagem Cognitiva Comportamental do Fumante (Por Atendimento / P…" at bounding box center [553, 170] width 1063 height 31
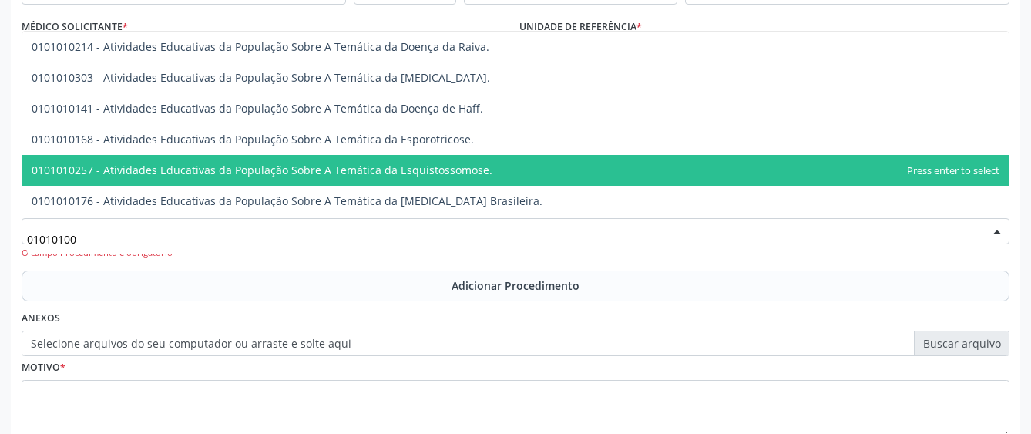
scroll to position [0, 0]
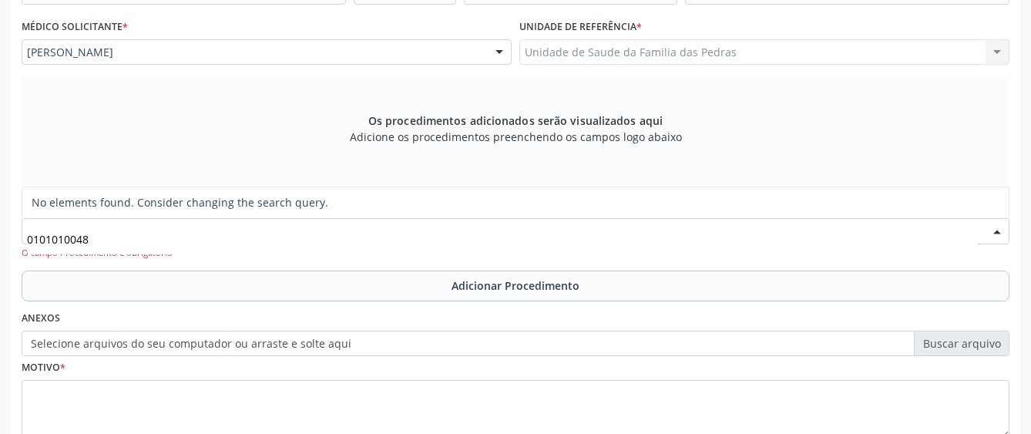
drag, startPoint x: 109, startPoint y: 234, endPoint x: 30, endPoint y: 243, distance: 79.1
click at [30, 243] on input "0101010048" at bounding box center [502, 238] width 951 height 31
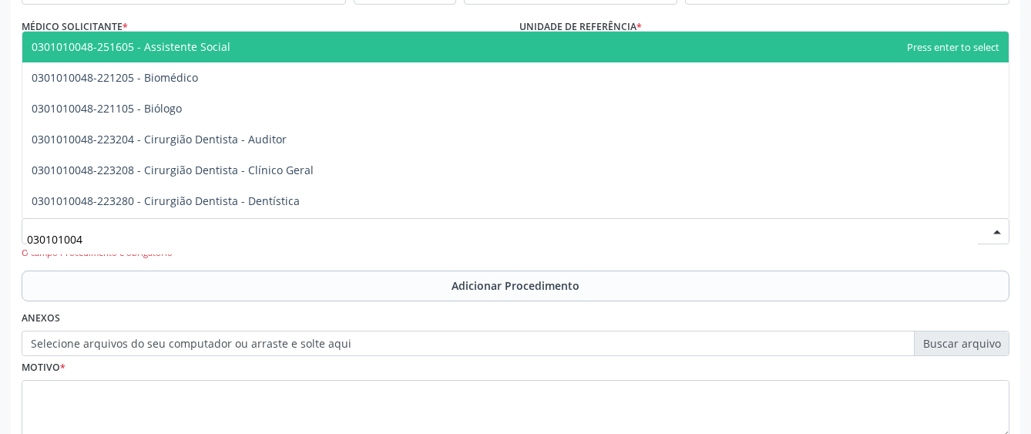
type input "0301010048"
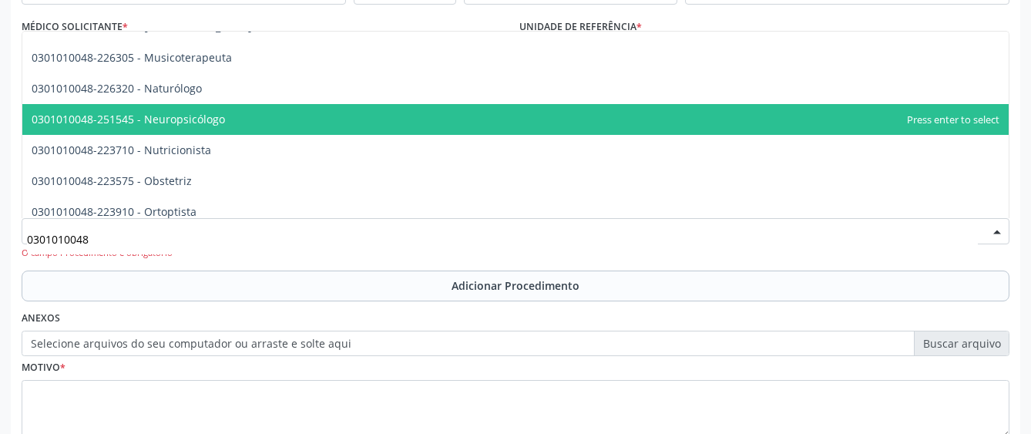
scroll to position [2235, 0]
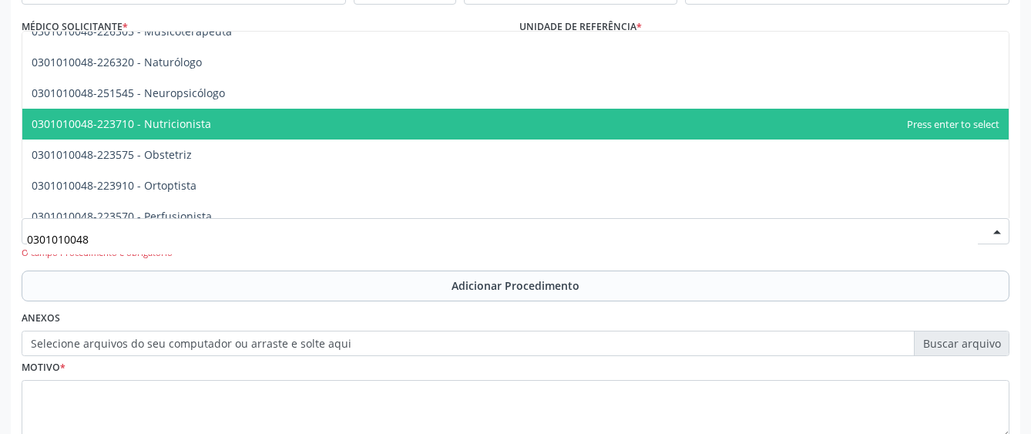
click at [210, 129] on span "0301010048-223710 - Nutricionista" at bounding box center [515, 124] width 986 height 31
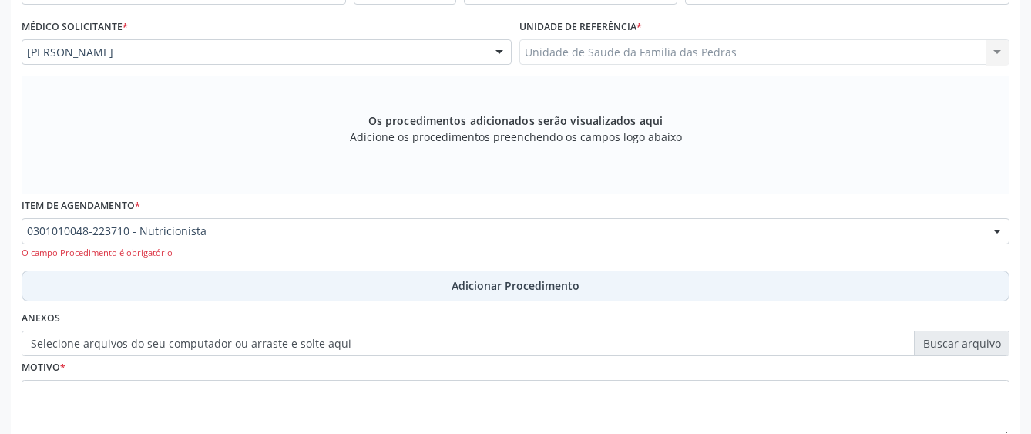
click at [257, 286] on button "Adicionar Procedimento" at bounding box center [516, 285] width 988 height 31
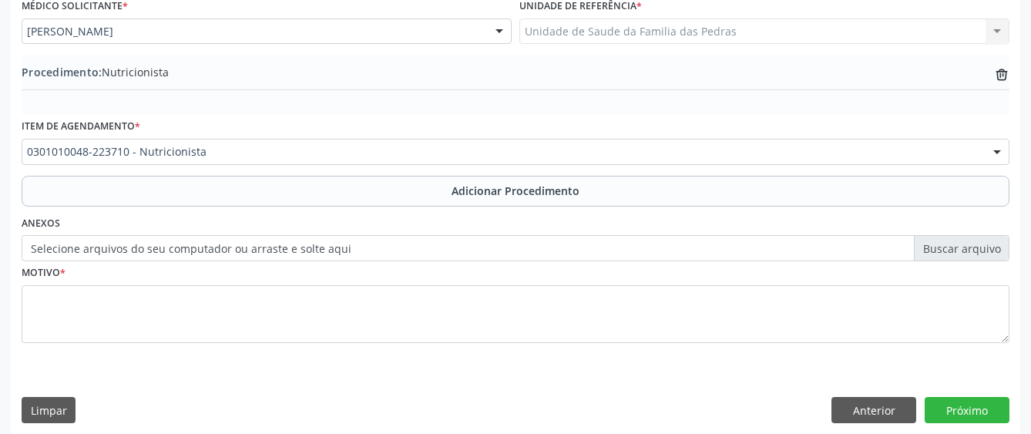
scroll to position [433, 0]
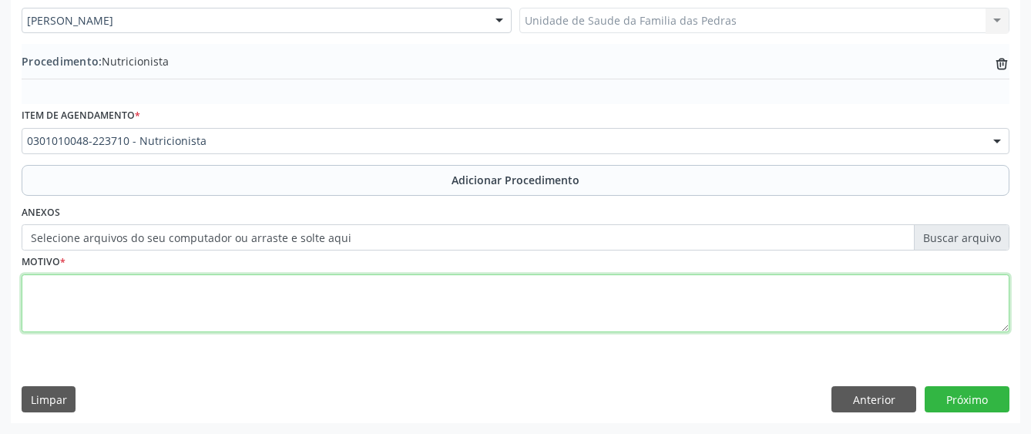
click at [257, 284] on textarea at bounding box center [516, 303] width 988 height 59
type textarea "F845 - SINDROME DE APERGER"
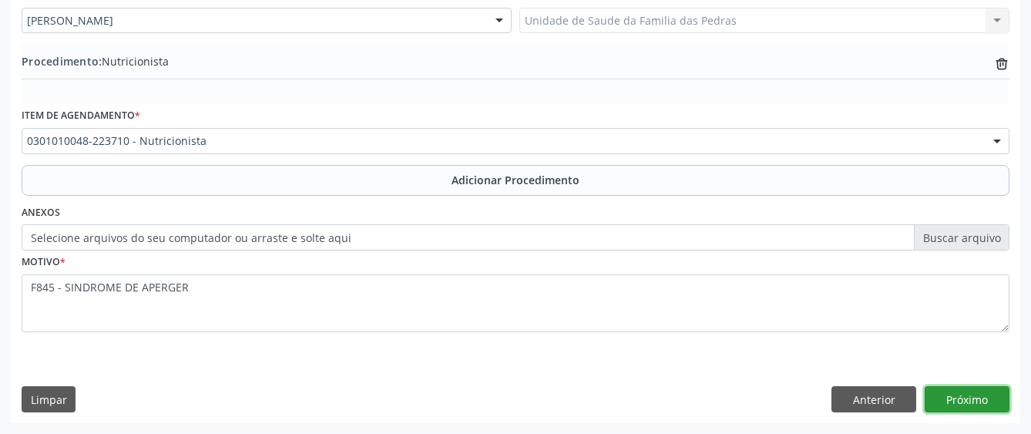
click at [969, 401] on button "Próximo" at bounding box center [967, 399] width 85 height 26
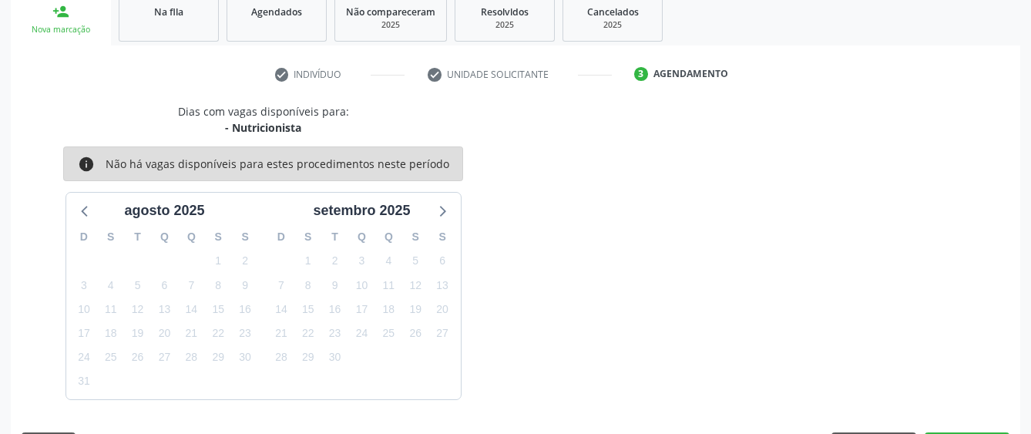
scroll to position [304, 0]
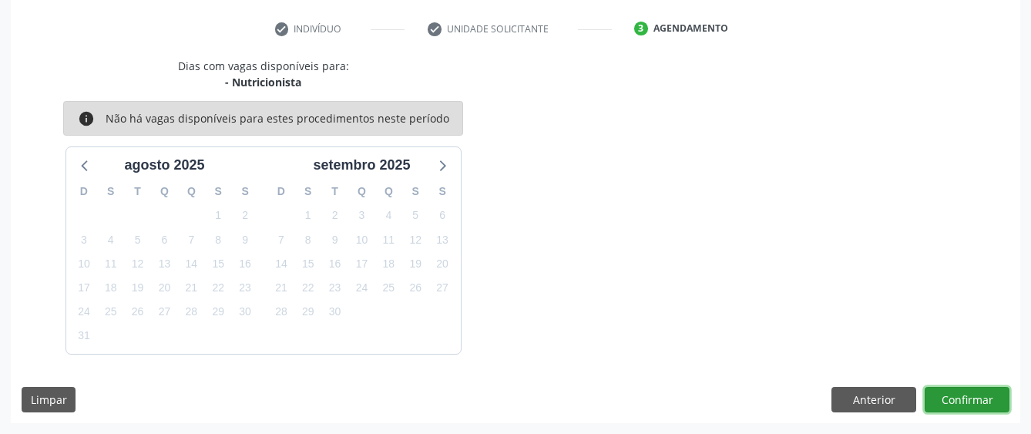
click at [954, 397] on button "Confirmar" at bounding box center [967, 400] width 85 height 26
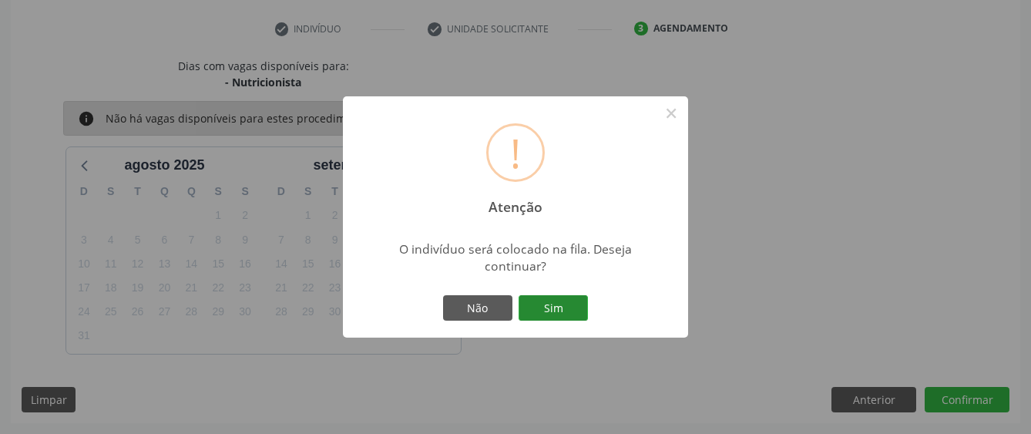
click at [582, 303] on button "Sim" at bounding box center [553, 308] width 69 height 26
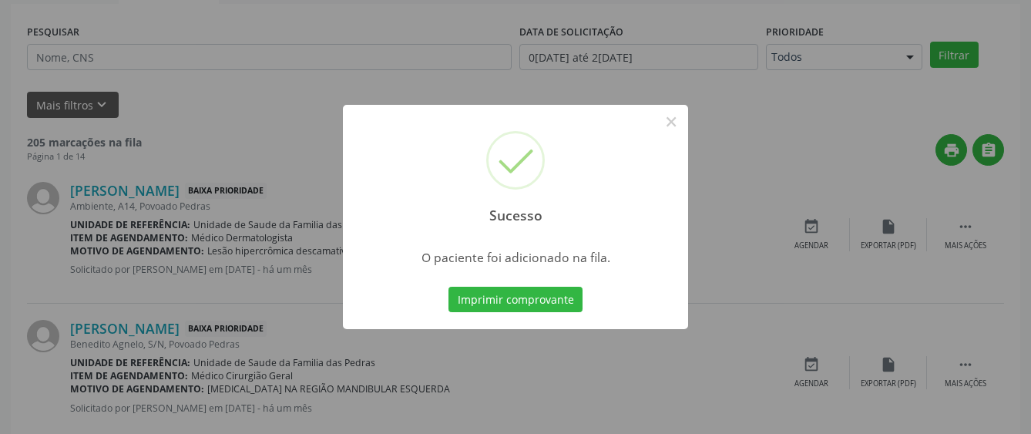
scroll to position [96, 0]
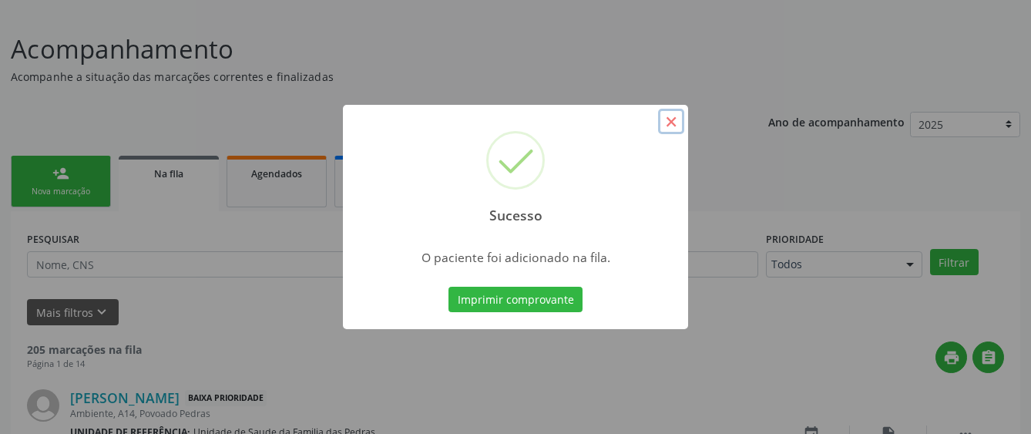
click at [673, 116] on button "×" at bounding box center [671, 122] width 26 height 26
